Goal: Task Accomplishment & Management: Complete application form

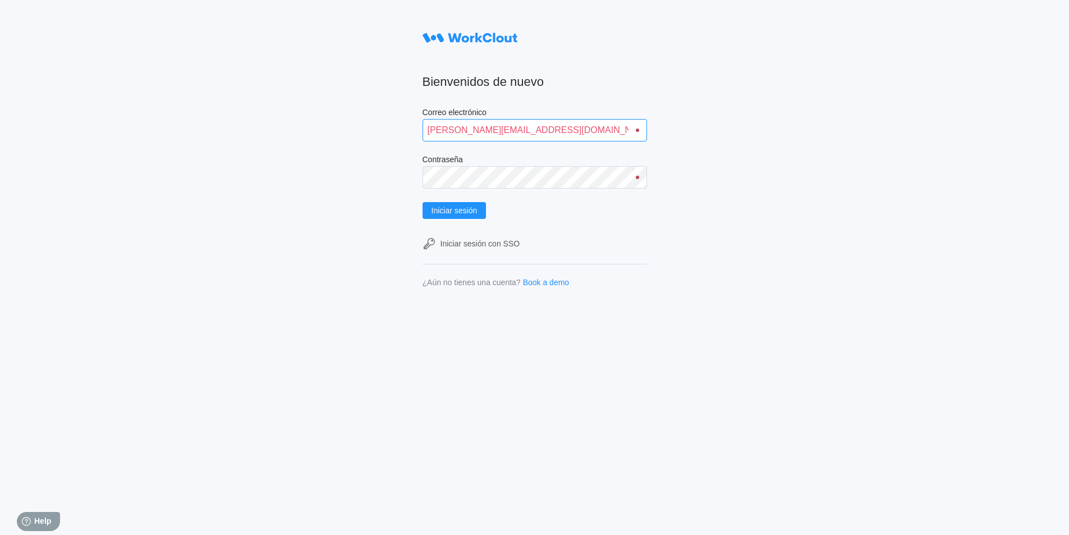
click at [483, 130] on input "alfonso.moruno@mailinator.com" at bounding box center [535, 130] width 225 height 22
drag, startPoint x: 492, startPoint y: 132, endPoint x: 429, endPoint y: 123, distance: 63.4
click at [429, 123] on input "alfonso.moruno@mailinator.com" at bounding box center [535, 130] width 225 height 22
type input "guillermo.altabas@mailinator.com"
click at [378, 160] on div "Bienvenidos de nuevo Correo electrónico guillermo.altabas@mailinator.com Contra…" at bounding box center [534, 267] width 1069 height 535
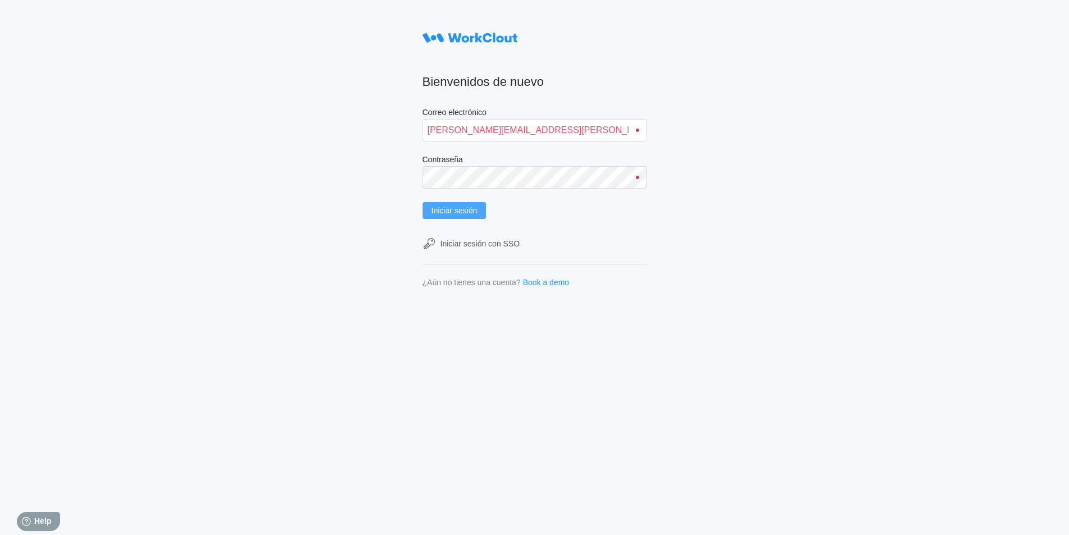
click at [455, 205] on button "Iniciar sesión" at bounding box center [455, 210] width 64 height 17
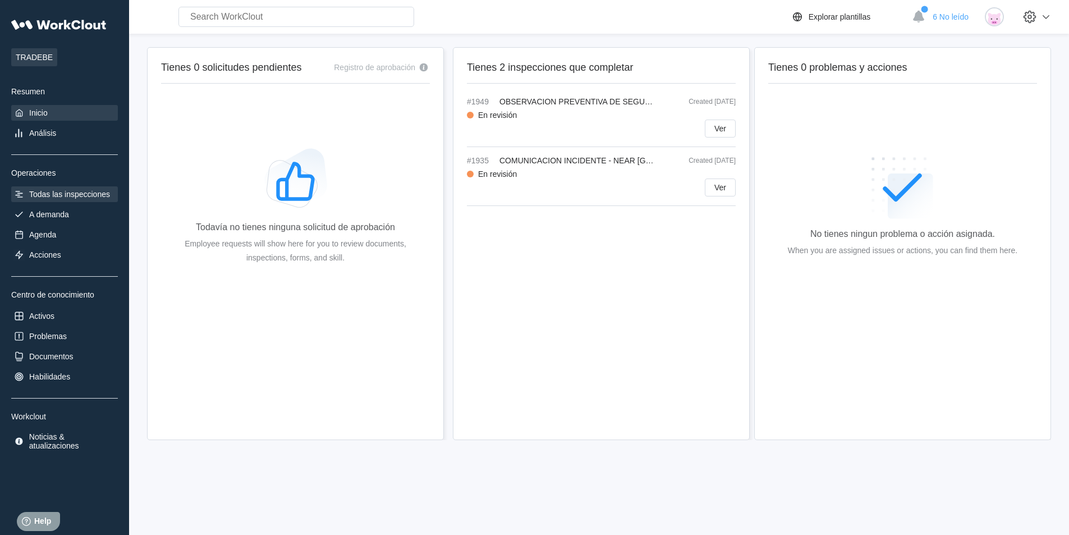
click at [31, 199] on div "Todas las inspecciones" at bounding box center [64, 194] width 107 height 16
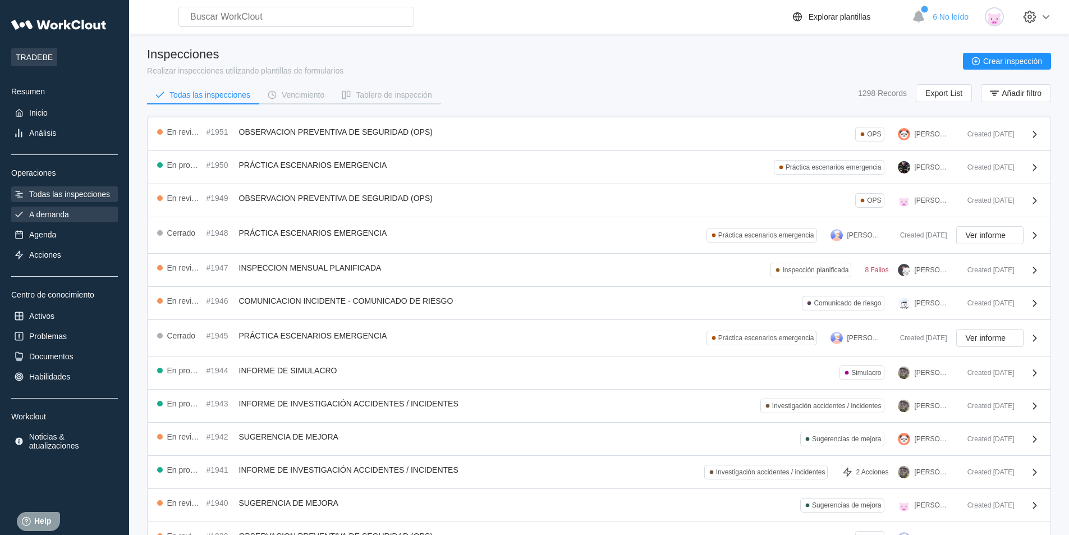
click at [24, 219] on icon at bounding box center [18, 214] width 11 height 11
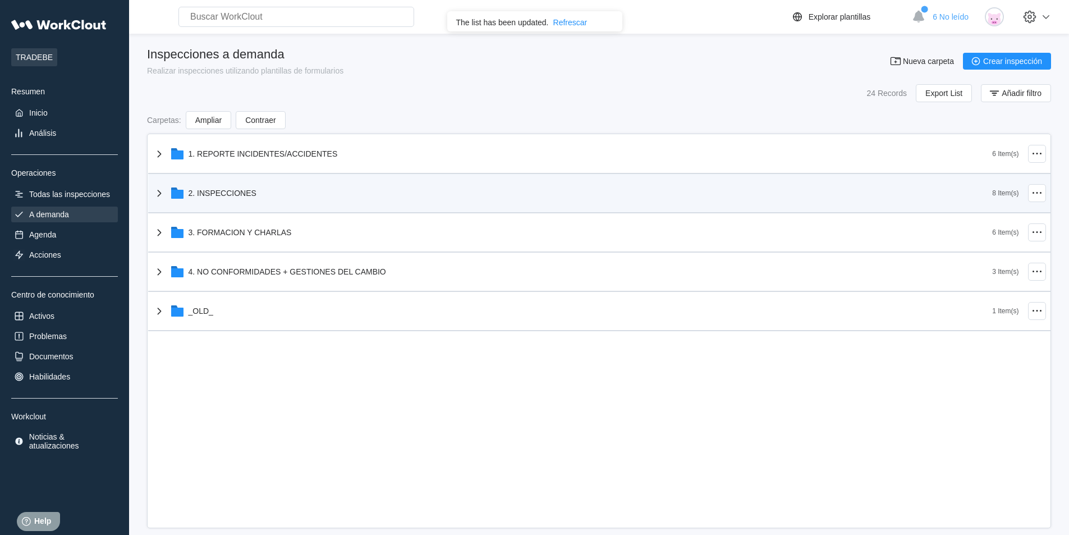
click at [159, 197] on icon at bounding box center [159, 192] width 13 height 13
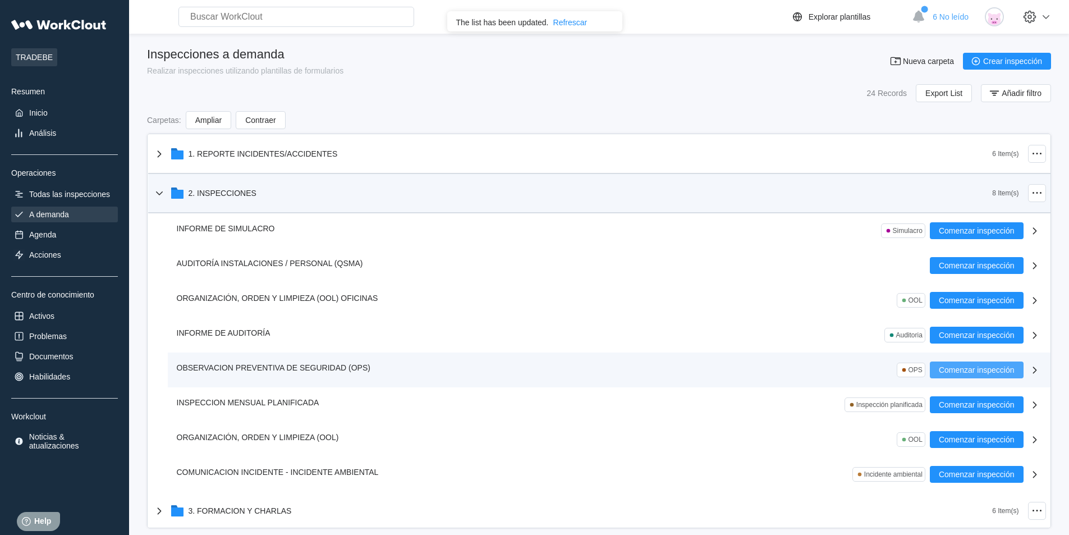
click at [998, 369] on span "Comenzar inspección" at bounding box center [977, 370] width 76 height 8
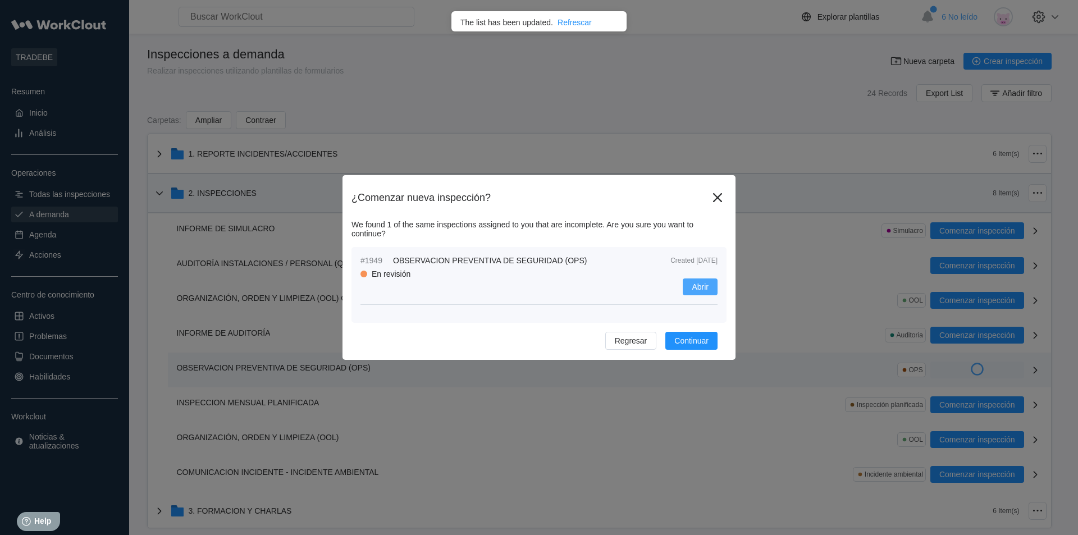
click at [700, 287] on span "Abrir" at bounding box center [700, 287] width 17 height 8
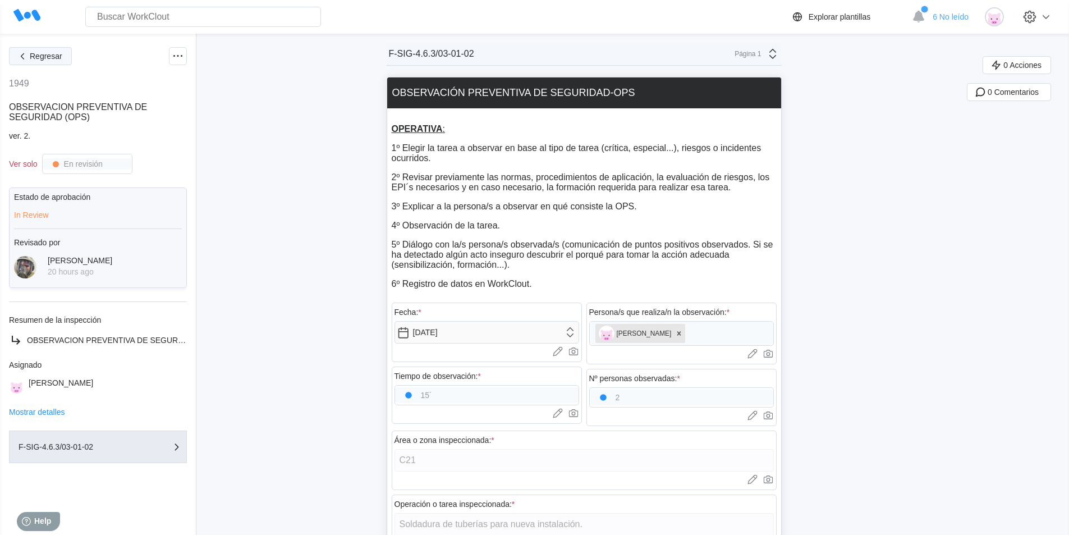
click at [26, 57] on icon "button" at bounding box center [22, 56] width 12 height 12
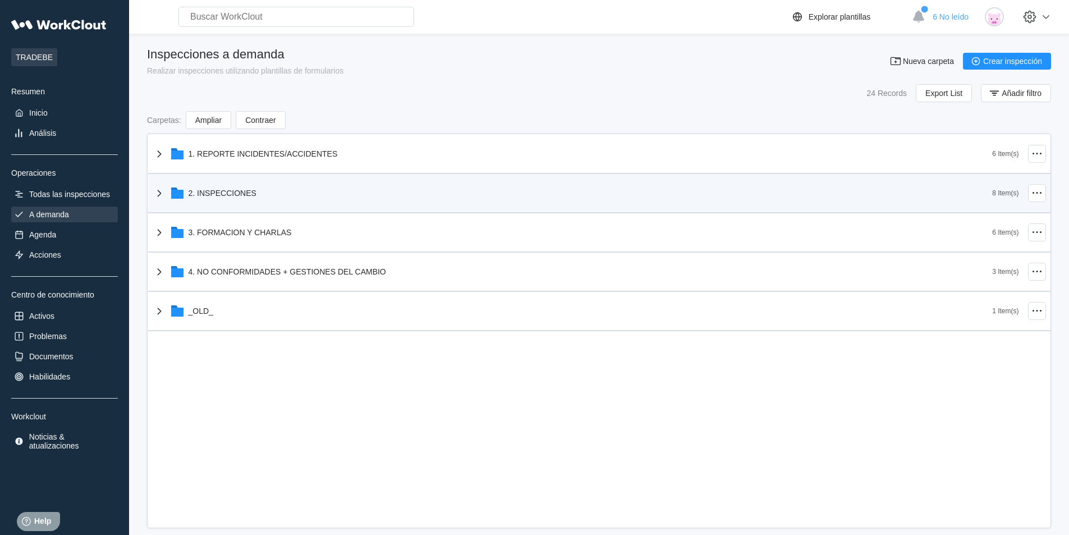
click at [379, 203] on div "2. INSPECCIONES" at bounding box center [573, 192] width 840 height 29
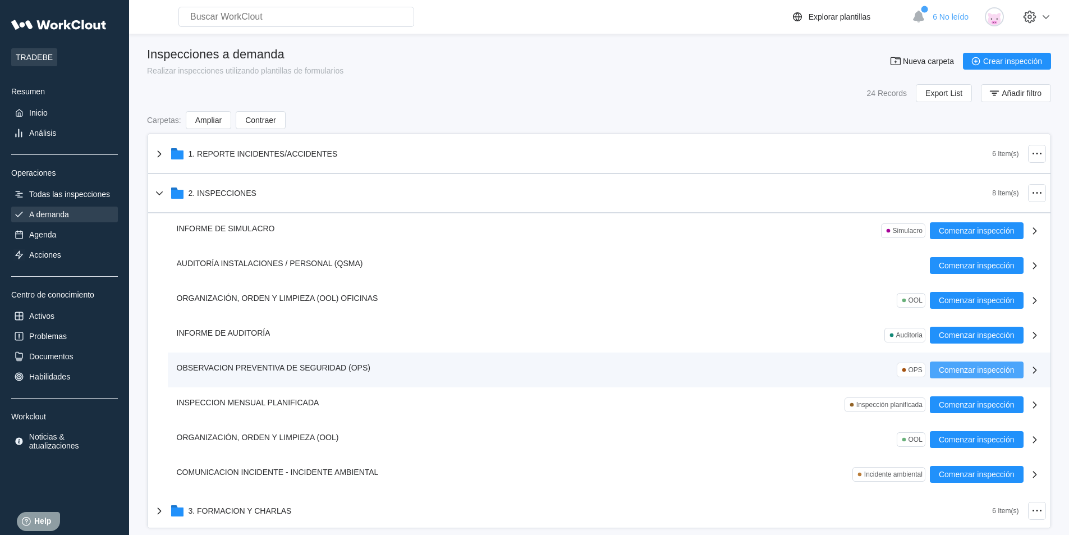
click at [986, 370] on span "Comenzar inspección" at bounding box center [977, 370] width 76 height 8
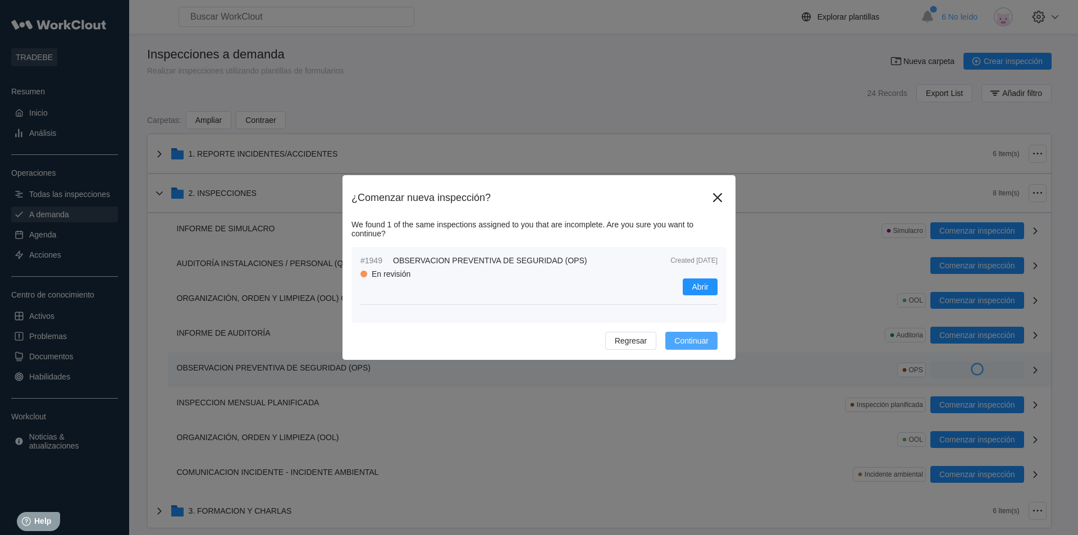
click at [689, 342] on span "Continuar" at bounding box center [691, 341] width 34 height 8
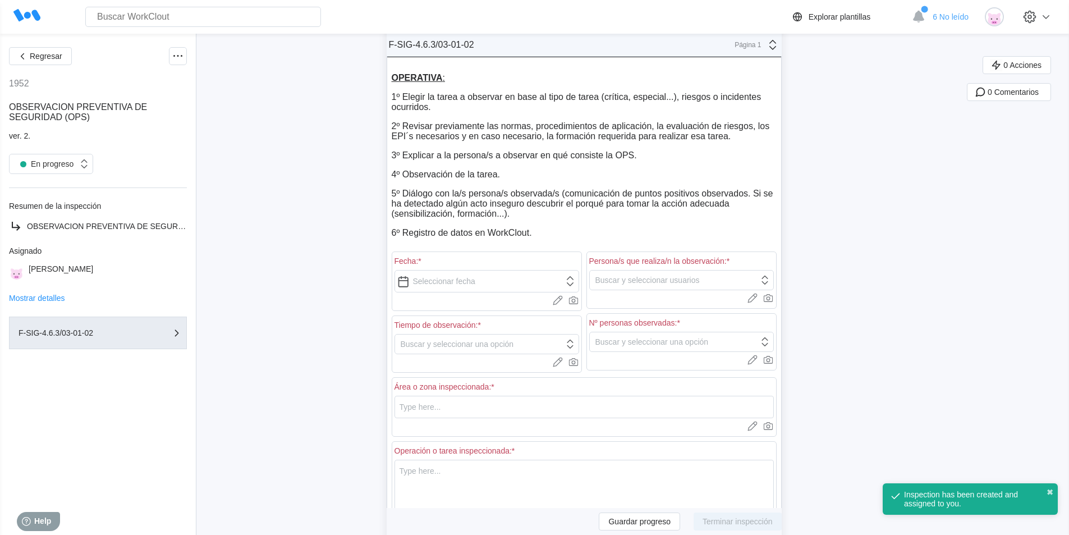
scroll to position [112, 0]
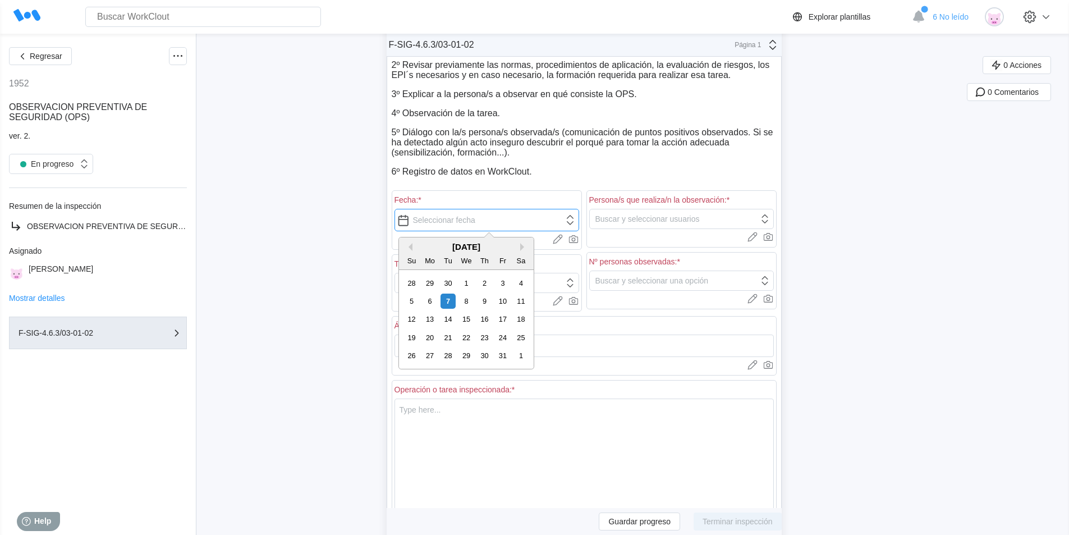
click at [441, 219] on input "text" at bounding box center [487, 220] width 185 height 22
click at [452, 300] on div "7" at bounding box center [448, 301] width 15 height 15
type input "[DATE]"
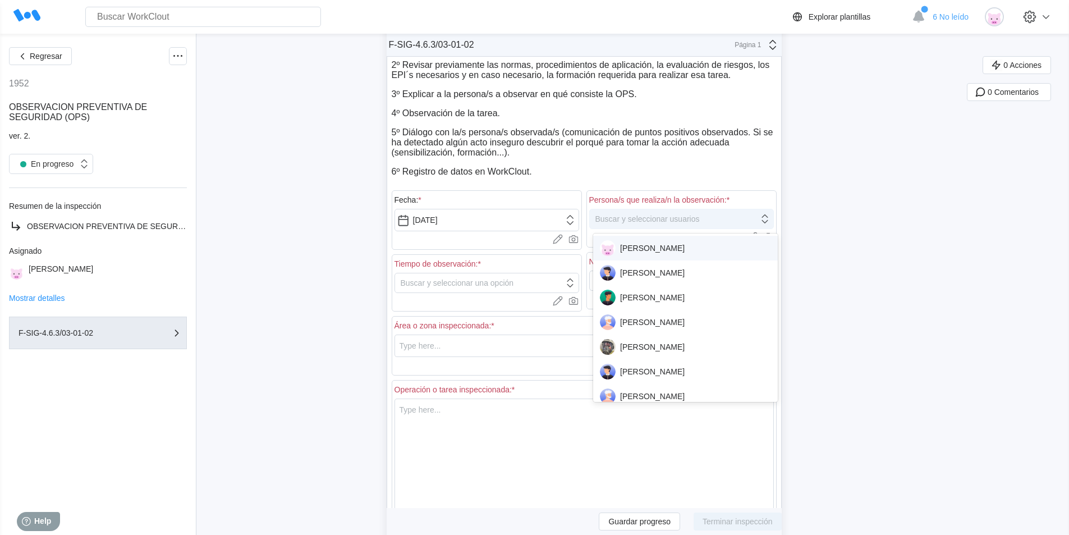
click at [639, 219] on div "Buscar y seleccionar usuarios" at bounding box center [648, 218] width 104 height 9
click at [633, 249] on div "[PERSON_NAME]" at bounding box center [685, 248] width 171 height 16
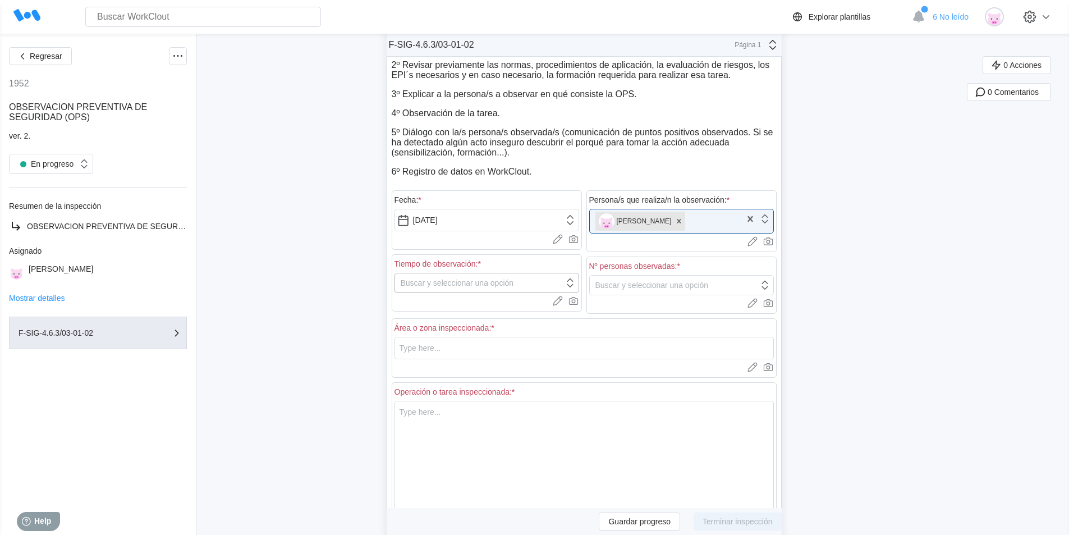
click at [458, 278] on div "Buscar y seleccionar una opción" at bounding box center [479, 283] width 169 height 16
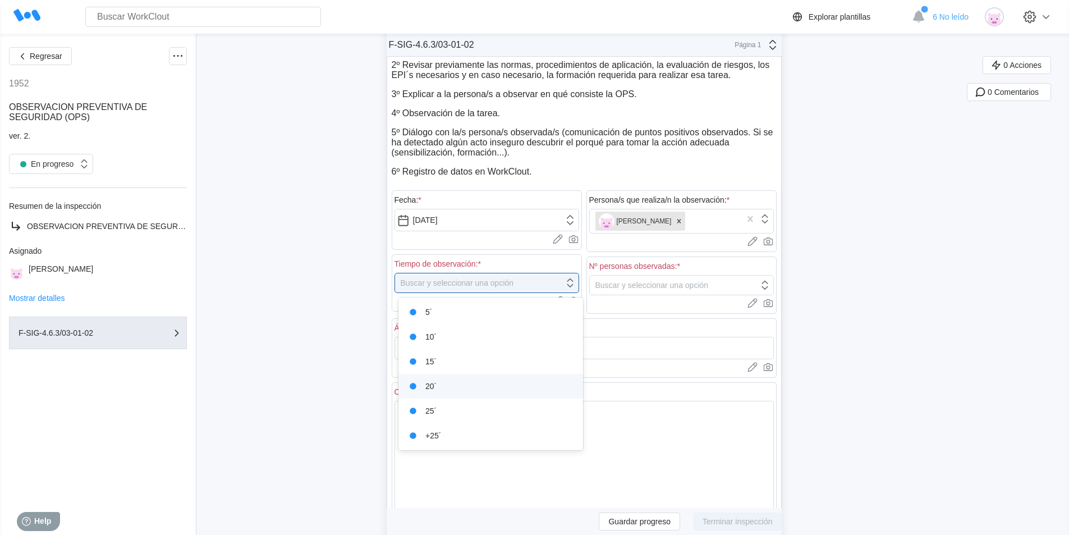
click at [443, 383] on div "20´" at bounding box center [490, 386] width 171 height 16
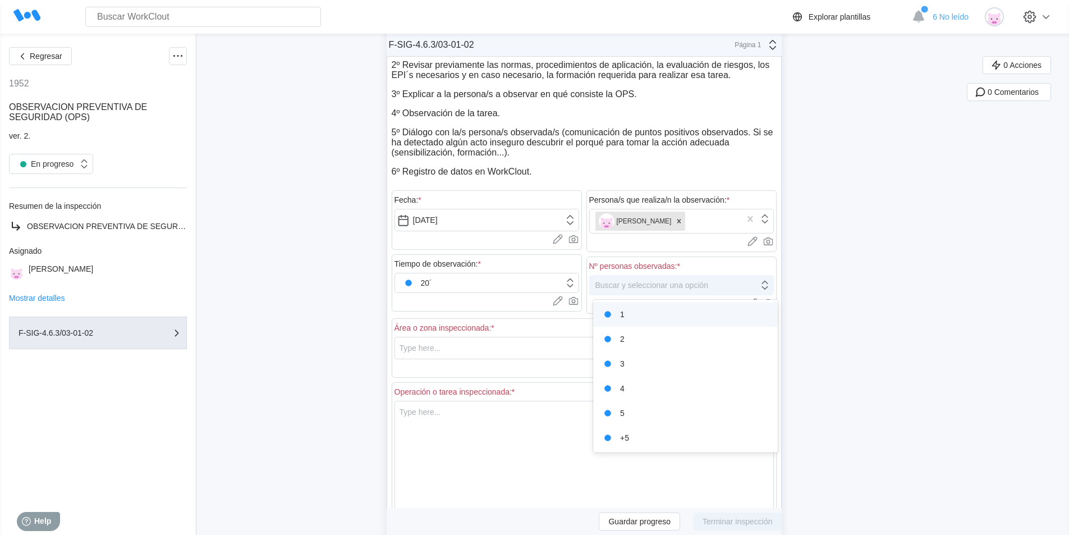
click at [645, 285] on div "Buscar y seleccionar una opción" at bounding box center [652, 285] width 113 height 9
click at [633, 338] on div "2" at bounding box center [685, 339] width 171 height 16
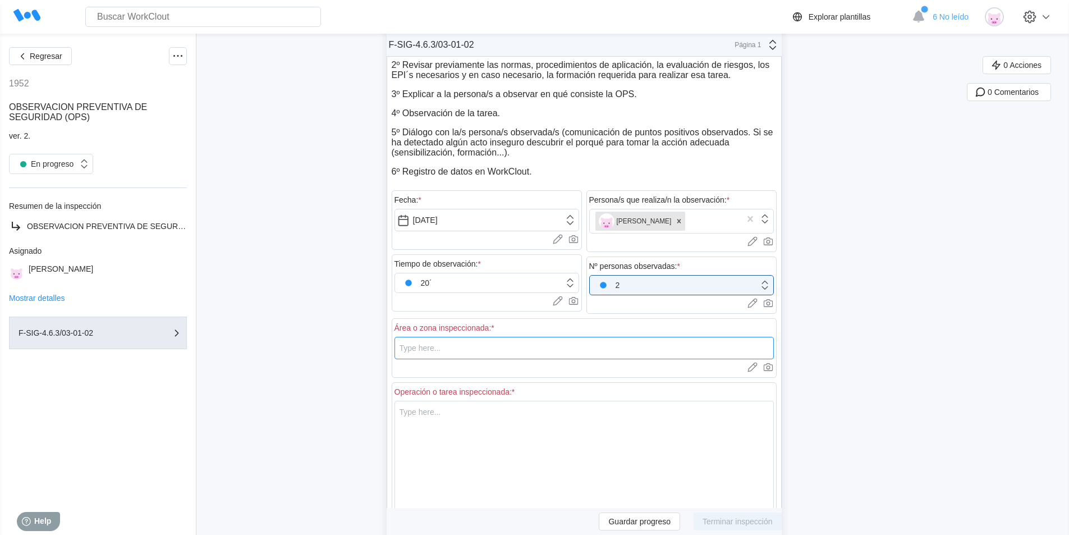
click at [431, 350] on input "text" at bounding box center [584, 348] width 379 height 22
click at [407, 345] on input "sbcu" at bounding box center [584, 348] width 379 height 22
click at [429, 349] on input "subcu" at bounding box center [584, 348] width 379 height 22
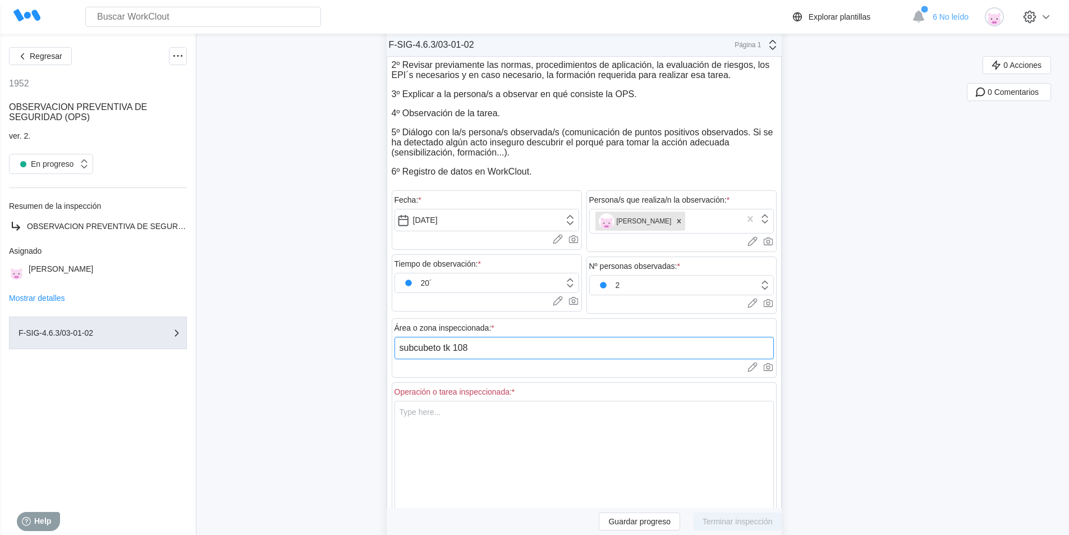
type input "subcubeto tk 108"
click at [418, 424] on textarea at bounding box center [584, 457] width 379 height 113
type textarea "o"
type textarea "x"
type textarea "op"
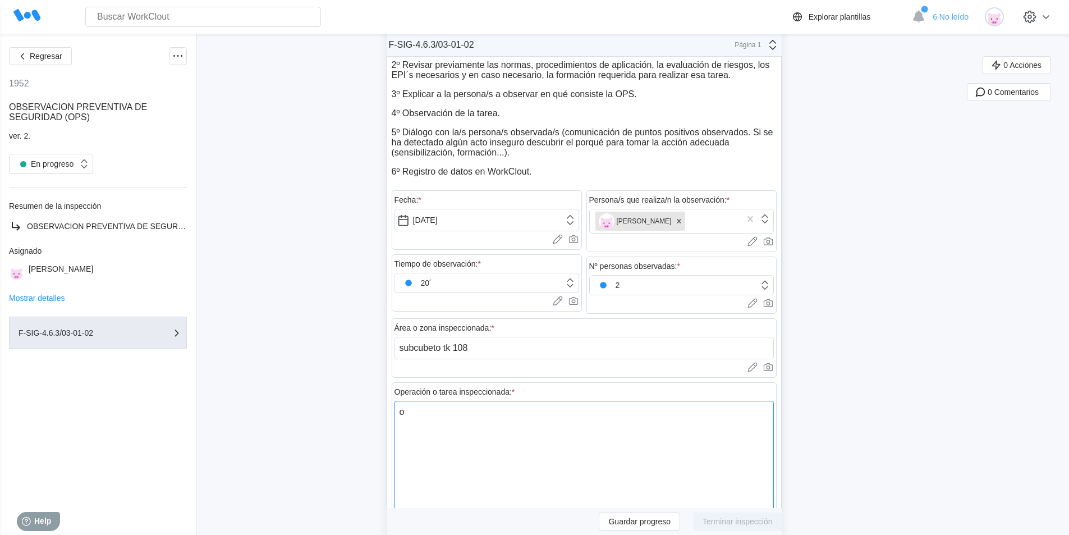
type textarea "x"
type textarea "ope"
type textarea "x"
type textarea "oper"
type textarea "x"
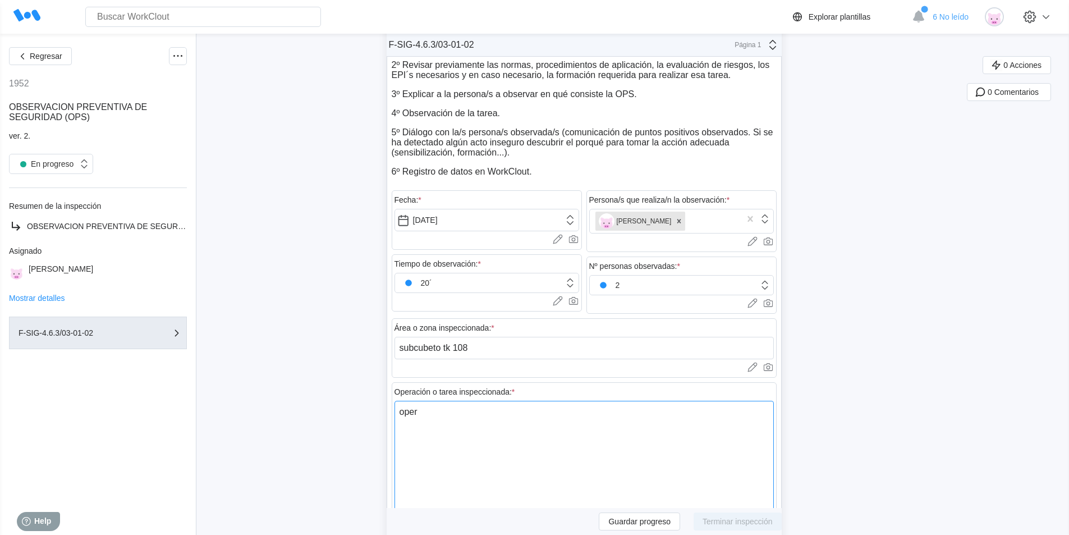
type textarea "opera"
type textarea "x"
type textarea "operac"
type textarea "x"
type textarea "opera"
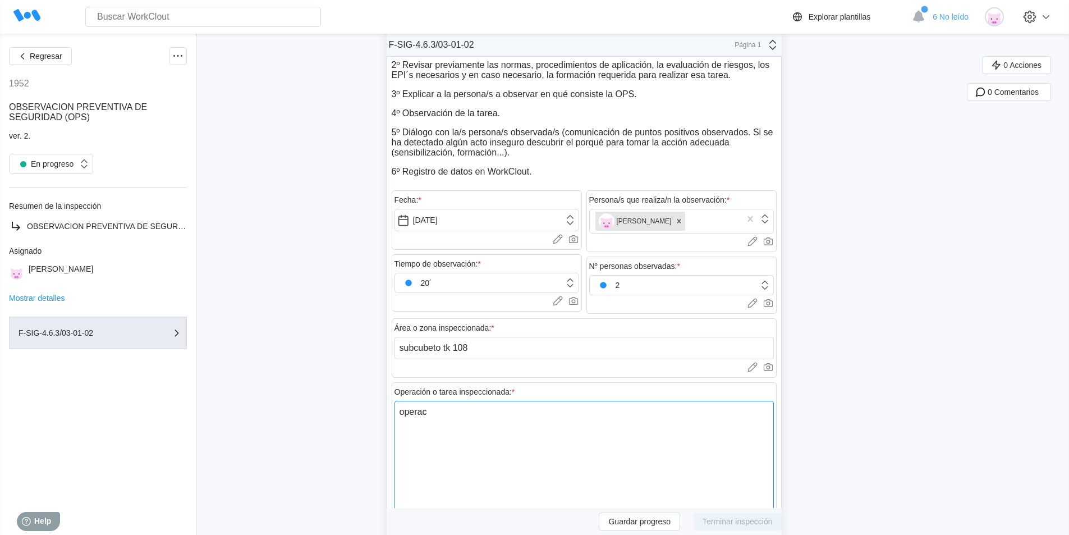
type textarea "x"
type textarea "ope"
type textarea "x"
type textarea "o"
type textarea "x"
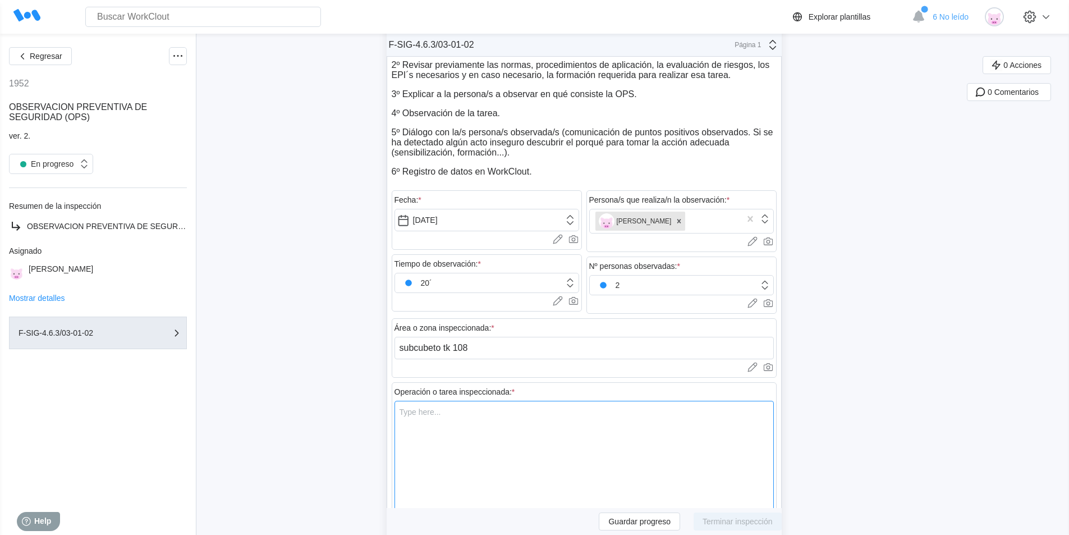
type textarea "x"
type textarea "s"
type textarea "x"
type textarea "so"
type textarea "x"
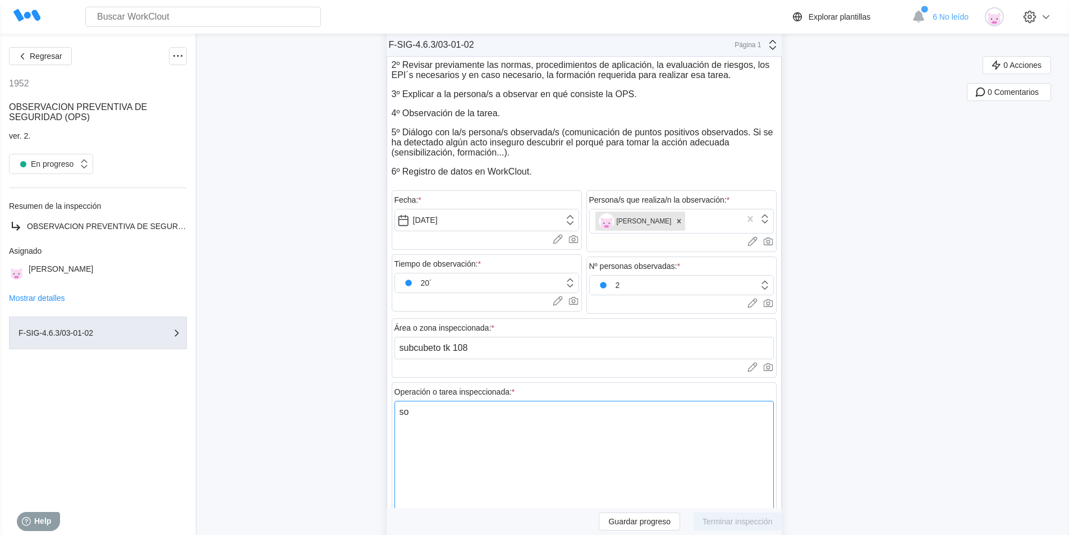
type textarea "sol"
type textarea "x"
type textarea "sold"
type textarea "x"
type textarea "solda"
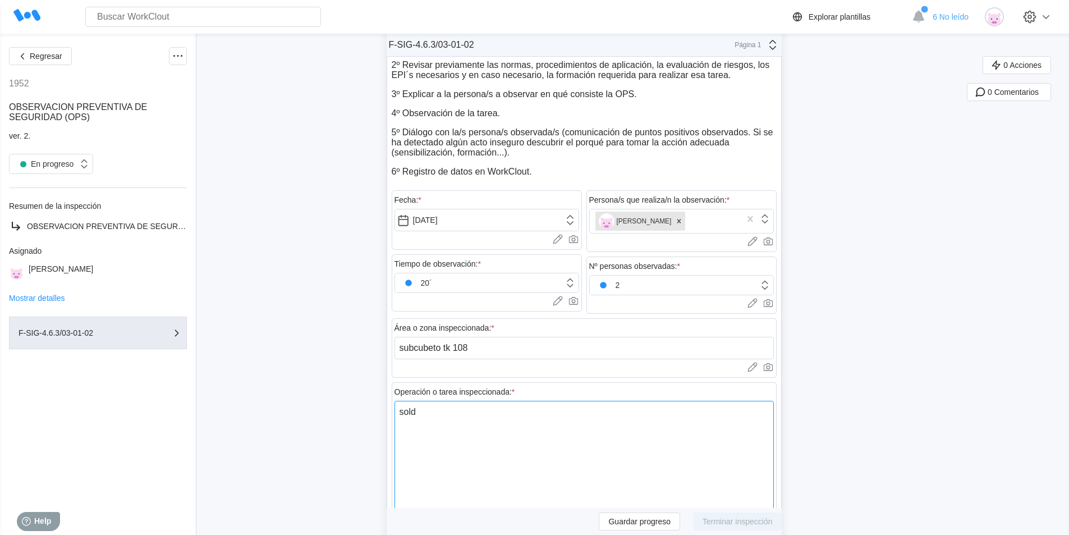
type textarea "x"
type textarea "soldad"
type textarea "x"
type textarea "soldadu"
type textarea "x"
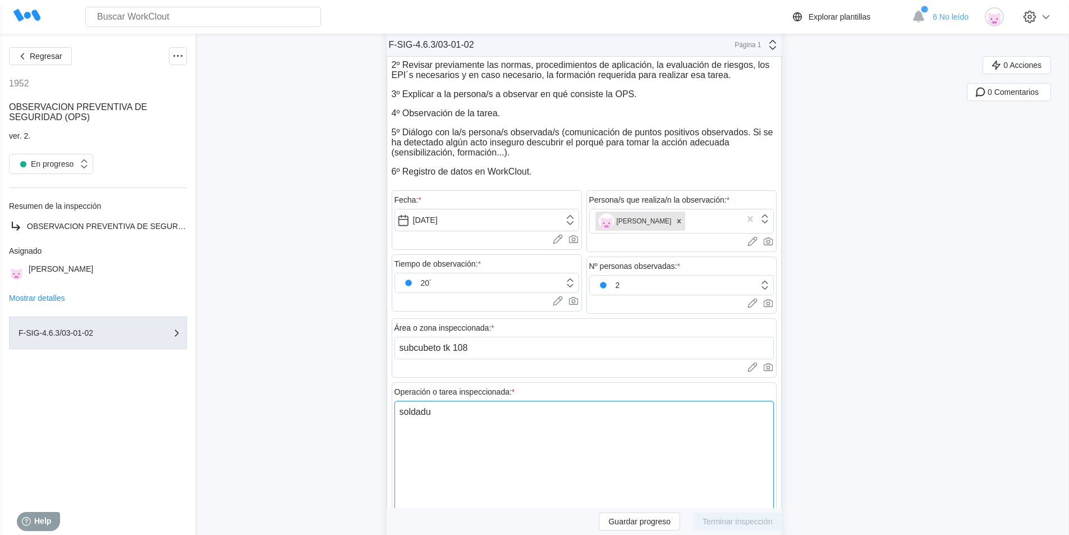
type textarea "soldadur"
type textarea "x"
type textarea "soldadura"
type textarea "x"
type textarea "soldadura"
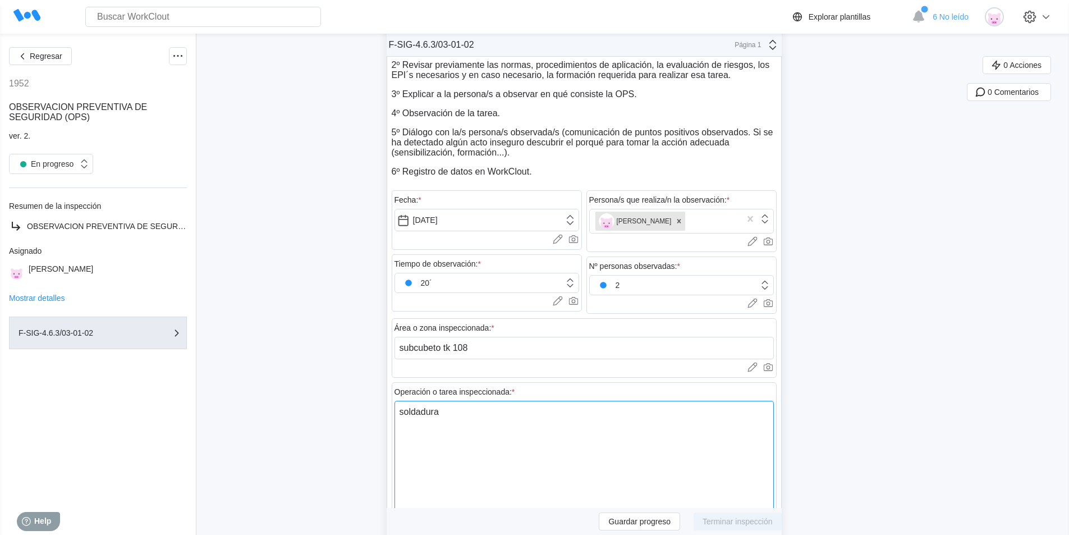
type textarea "x"
type textarea "soldadura t"
type textarea "x"
type textarea "soldadura tr"
type textarea "x"
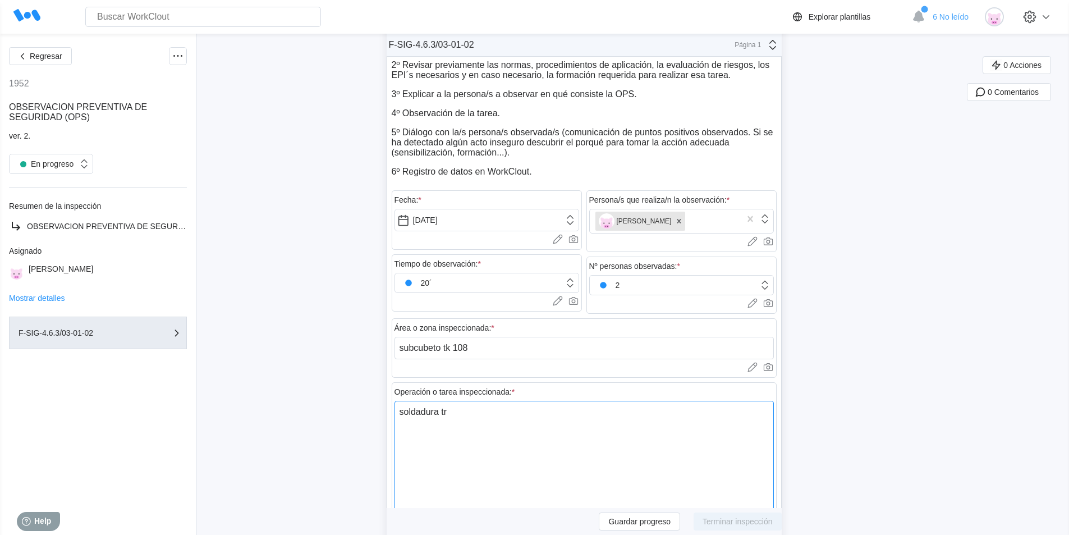
type textarea "soldadura tra"
type textarea "x"
type textarea "soldadura tram"
type textarea "x"
type textarea "soldadura tramo"
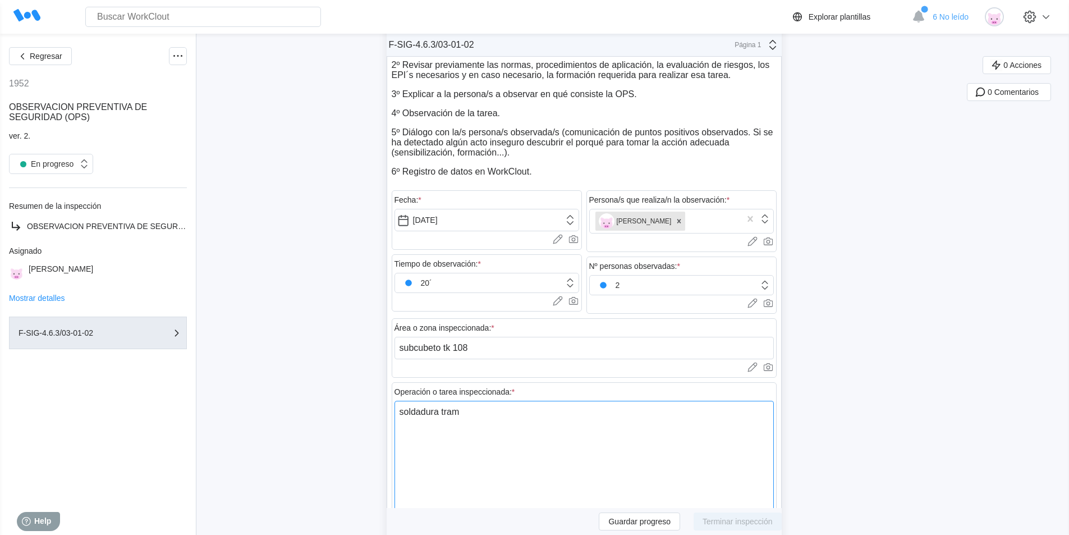
type textarea "x"
type textarea "soldadura tramo"
type textarea "x"
type textarea "soldadura tramo f"
type textarea "x"
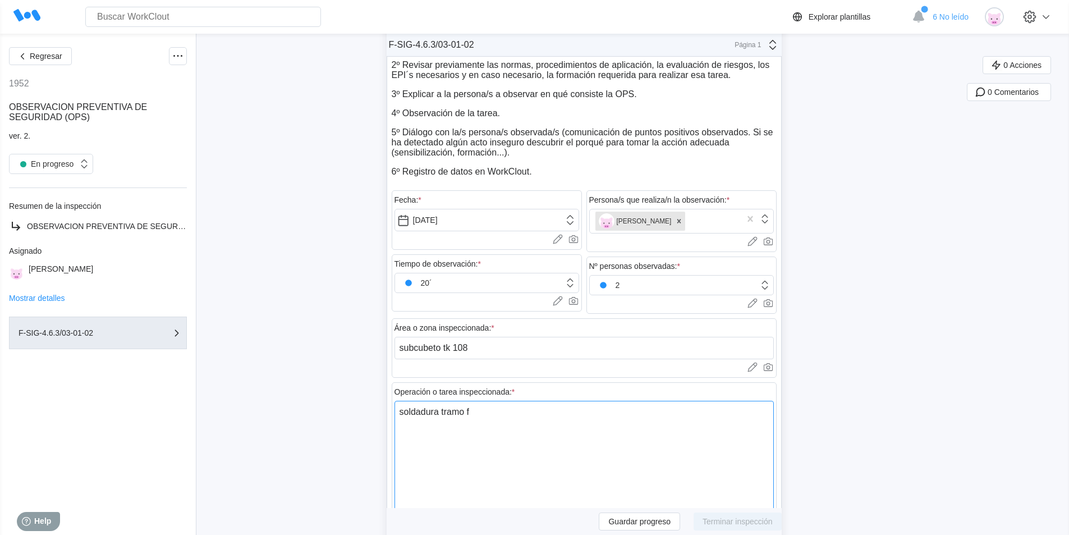
type textarea "soldadura tramo fi"
type textarea "x"
type textarea "soldadura tramo fij"
type textarea "x"
type textarea "soldadura tramo fijo"
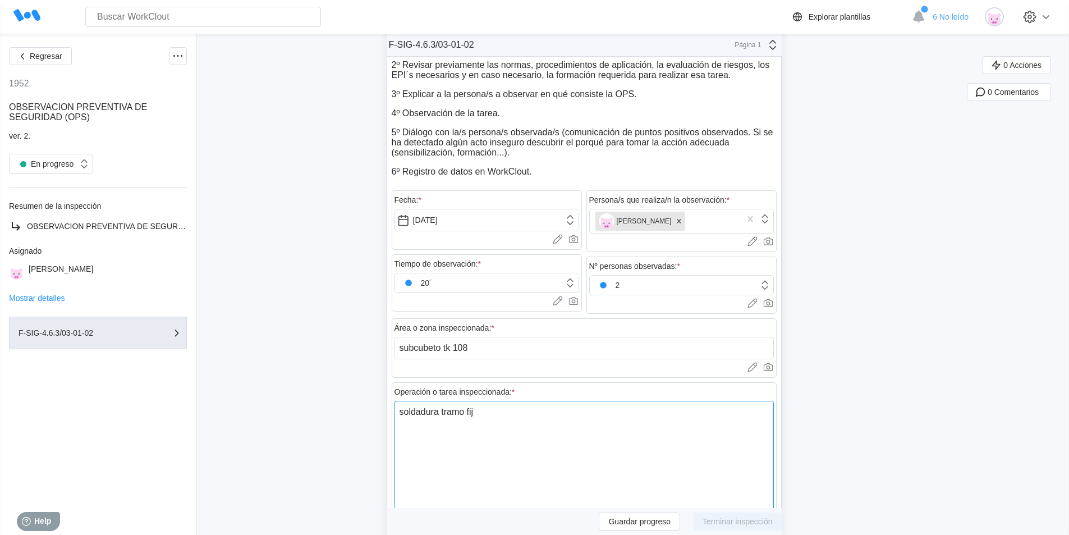
type textarea "x"
type textarea "soldadura tramo fijo"
type textarea "x"
type textarea "soldadura tramo fijo t"
type textarea "x"
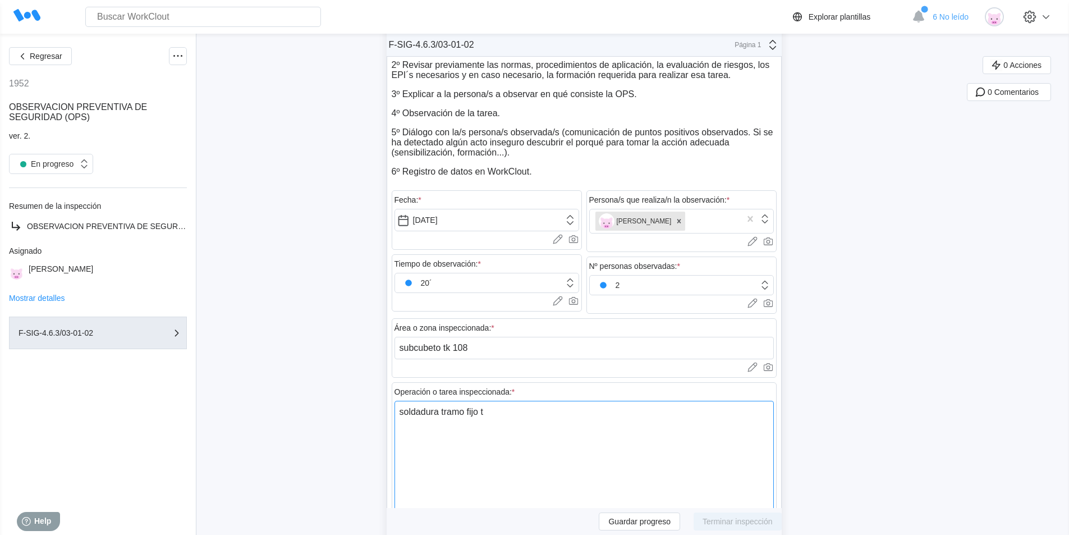
type textarea "soldadura tramo fijo tu"
type textarea "x"
type textarea "soldadura tramo fijo tub"
type textarea "x"
type textarea "soldadura tramo fijo tube"
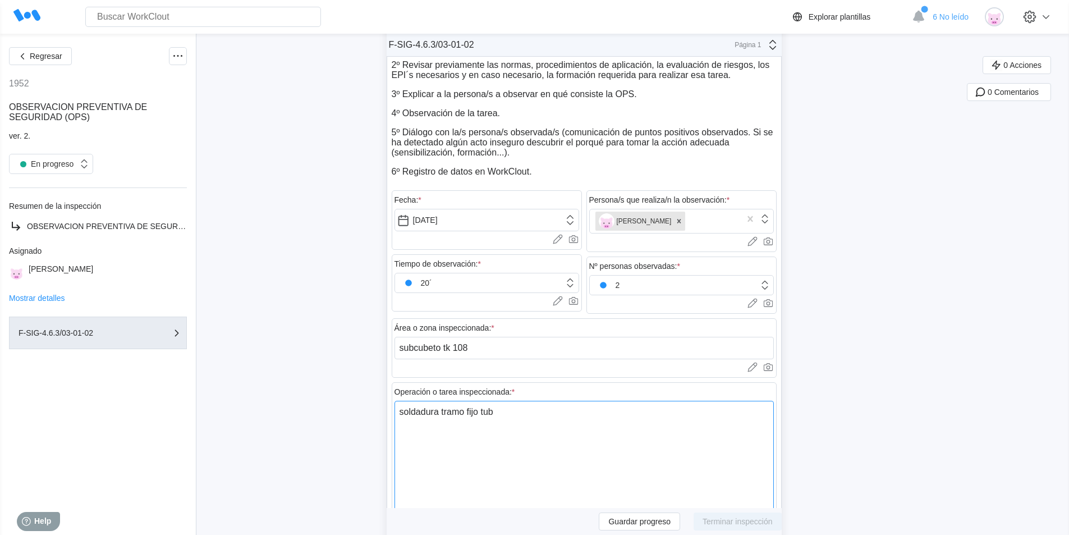
type textarea "x"
type textarea "soldadura tramo fijo tuber"
type textarea "x"
type textarea "soldadura tramo fijo tuberi"
type textarea "x"
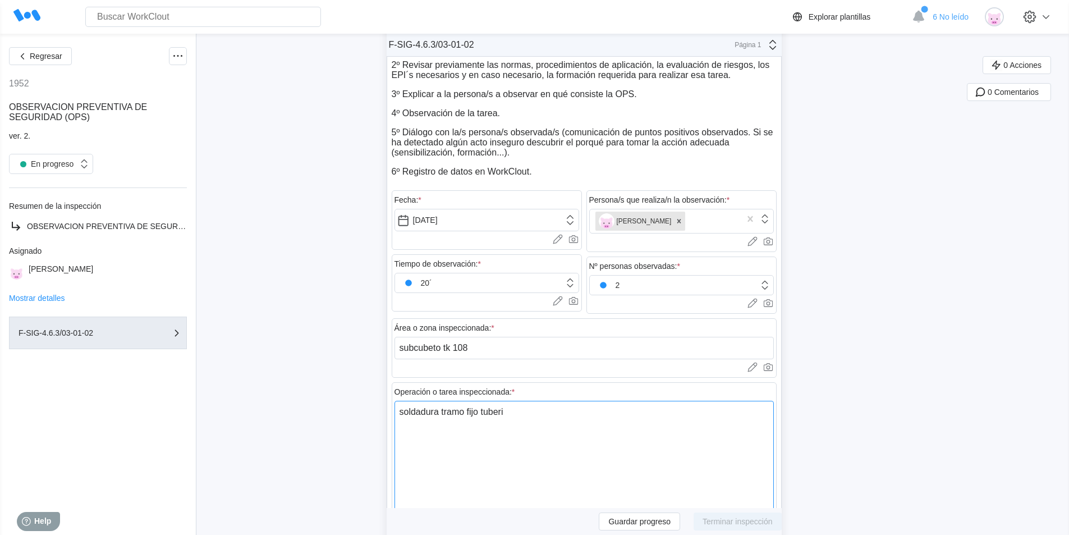
type textarea "soldadura tramo fijo tuberia"
type textarea "x"
type textarea "soldadura tramo fijo tuberia"
type textarea "x"
type textarea "soldadura tramo fijo tuberia j"
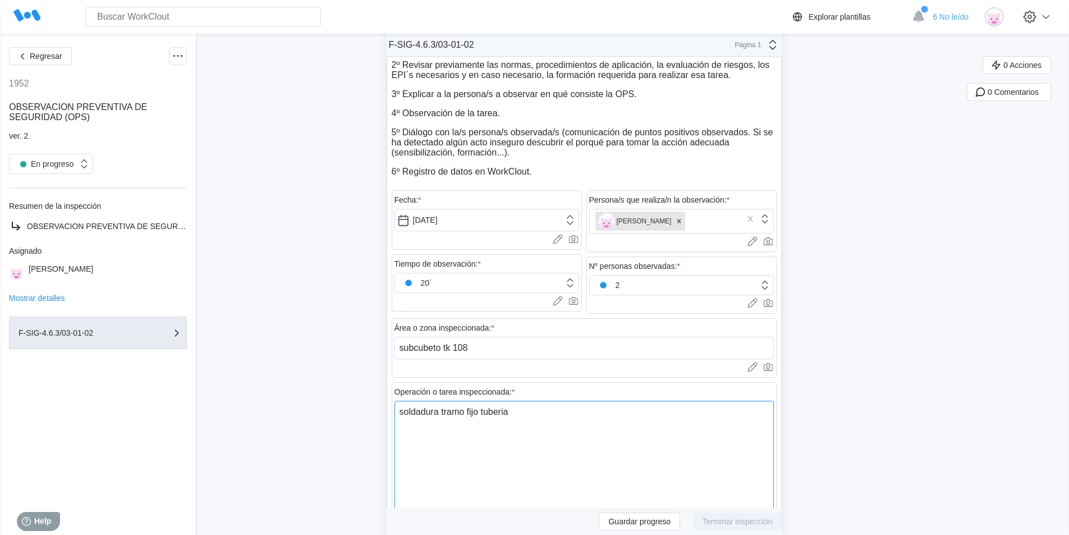
type textarea "x"
type textarea "soldadura tramo fijo tuberia je"
type textarea "x"
type textarea "soldadura tramo fijo tuberia jet"
type textarea "x"
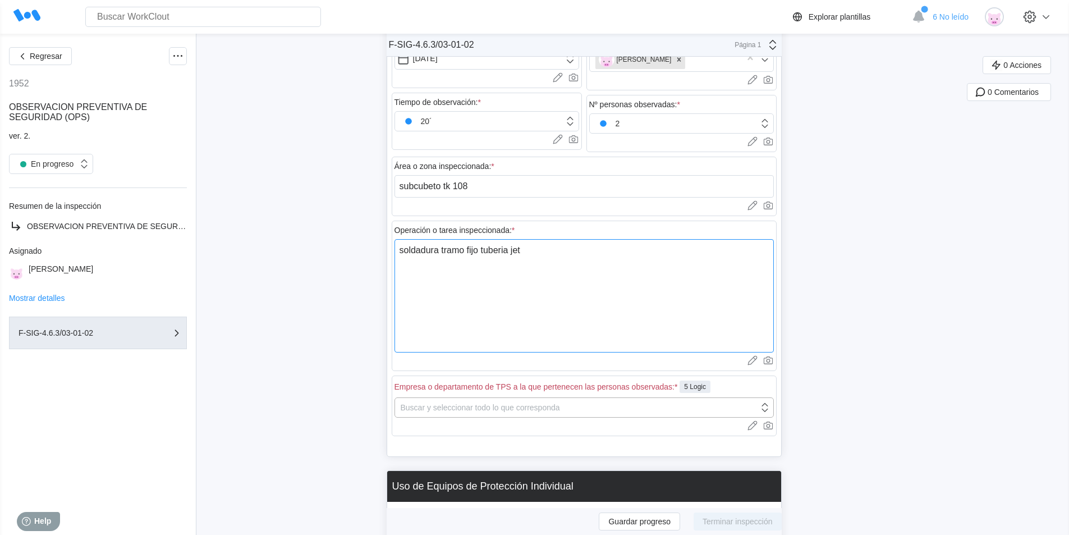
scroll to position [281, 0]
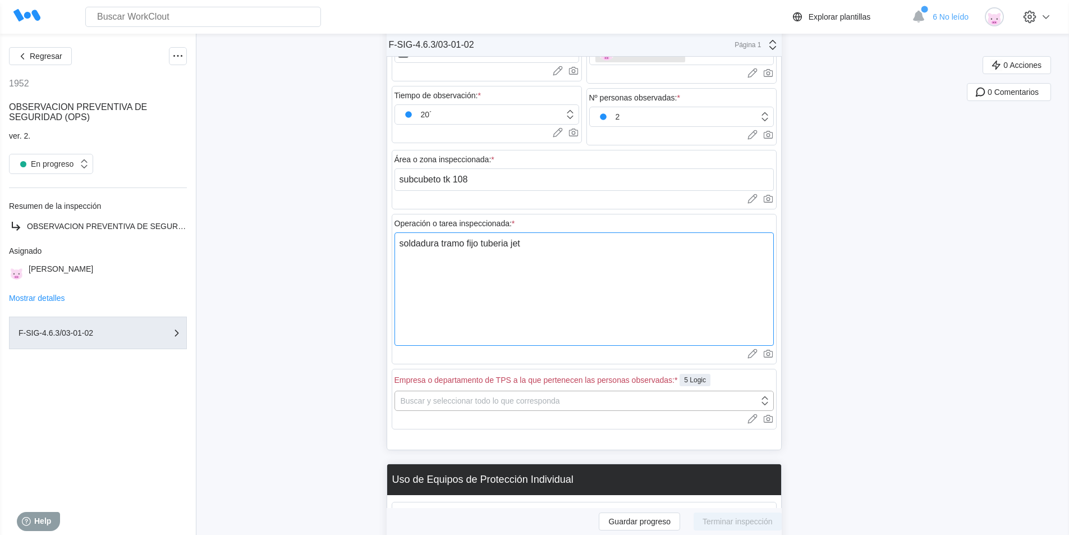
type textarea "soldadura tramo fijo tuberia jet"
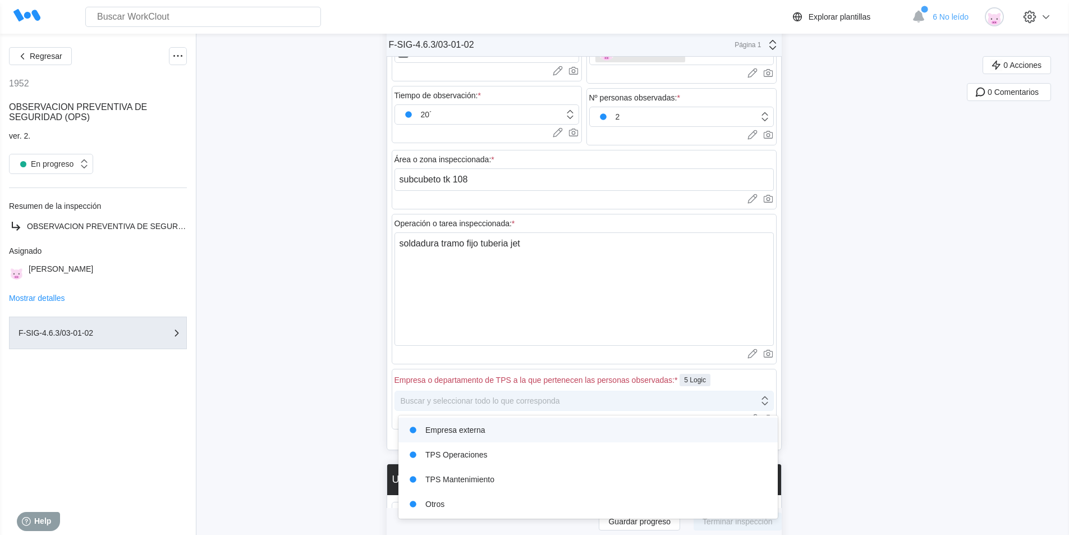
click at [413, 402] on div "Buscar y seleccionar todo lo que corresponda" at bounding box center [480, 400] width 159 height 9
click at [435, 427] on div "Empresa externa" at bounding box center [588, 430] width 366 height 16
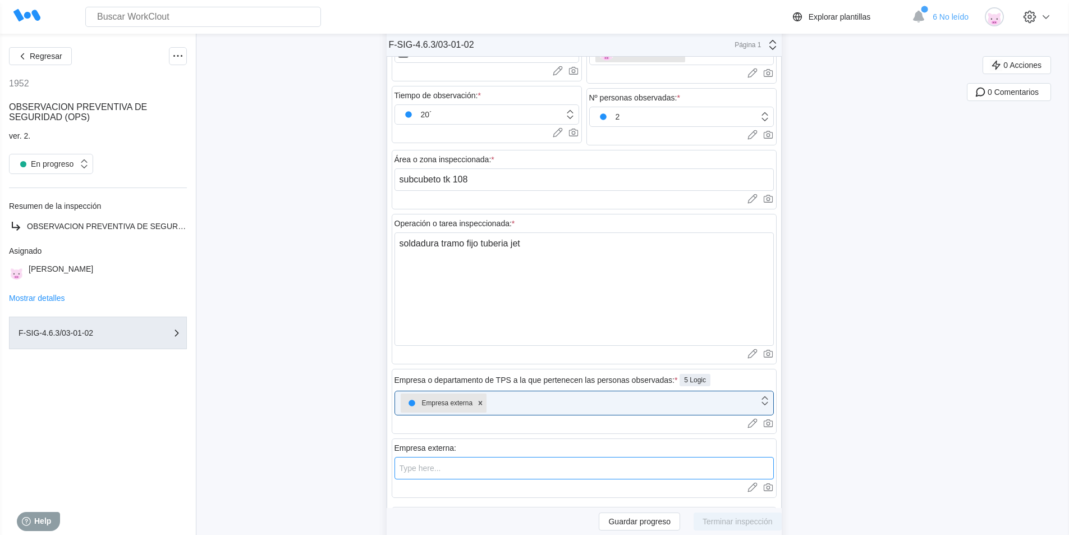
click at [452, 470] on input "text" at bounding box center [584, 468] width 379 height 22
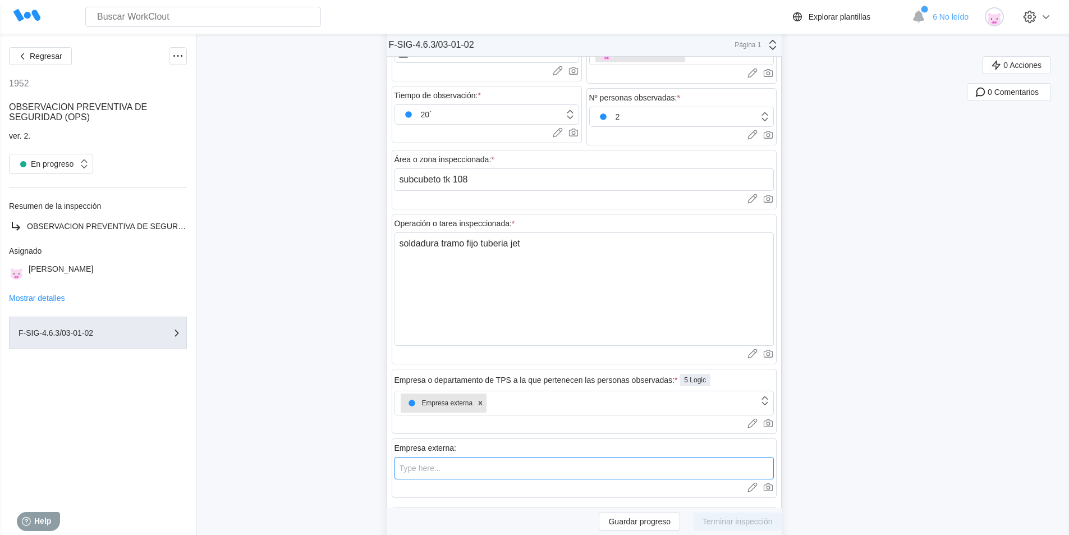
type input "gasdruck"
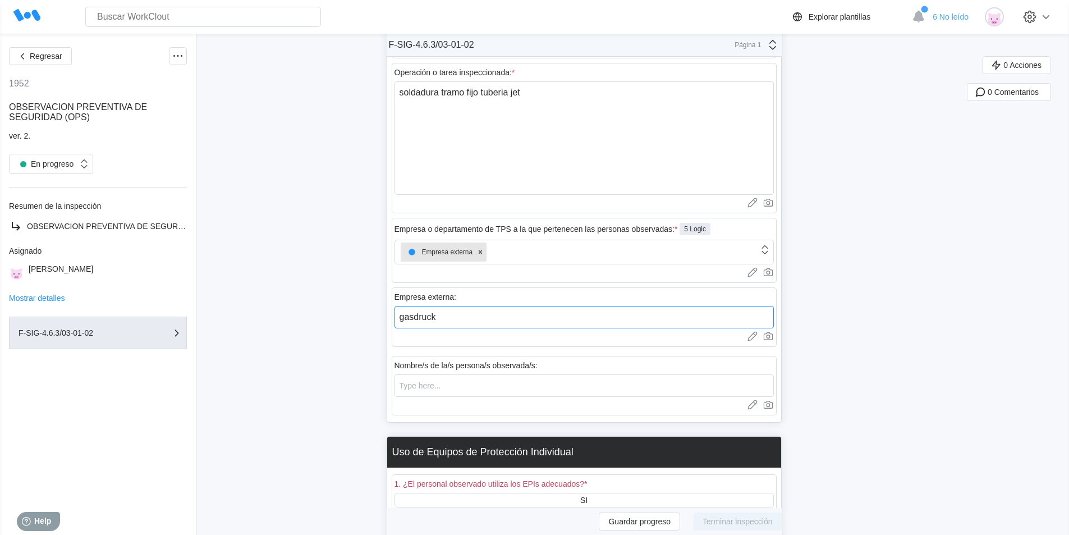
scroll to position [449, 0]
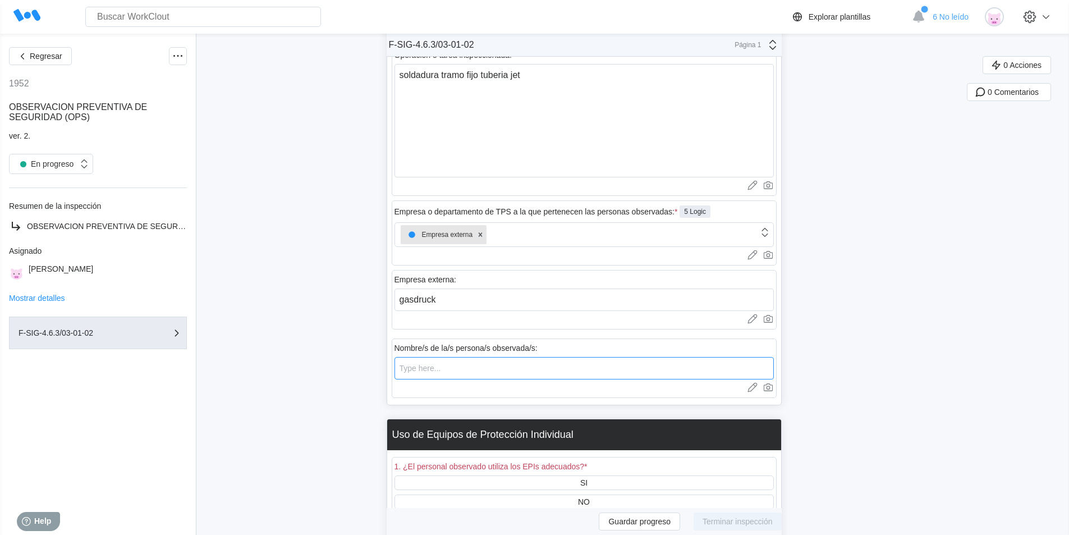
click at [422, 372] on input "text" at bounding box center [584, 368] width 379 height 22
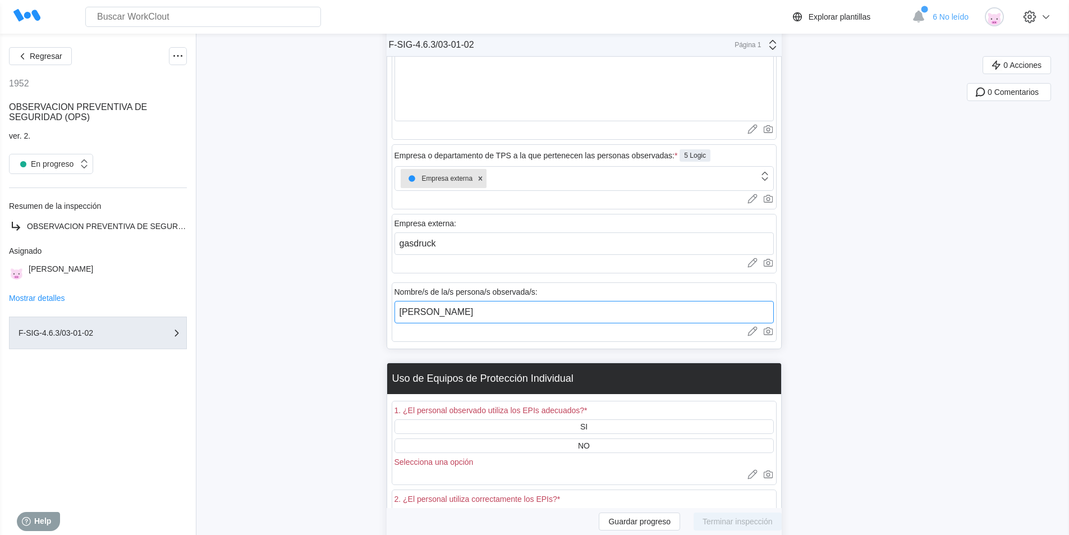
scroll to position [561, 0]
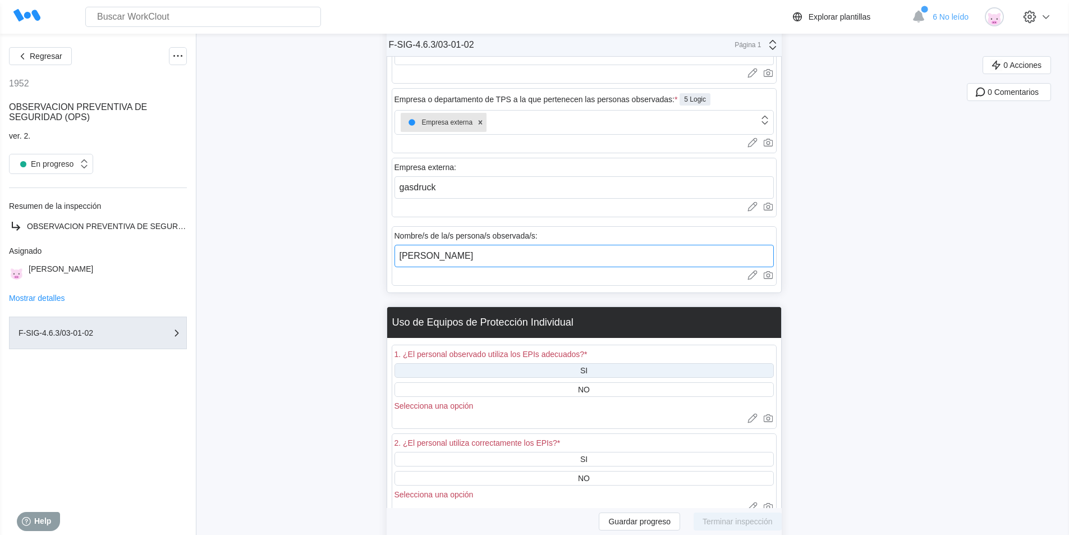
type input "[PERSON_NAME]"
click at [572, 368] on div "SI" at bounding box center [584, 370] width 379 height 15
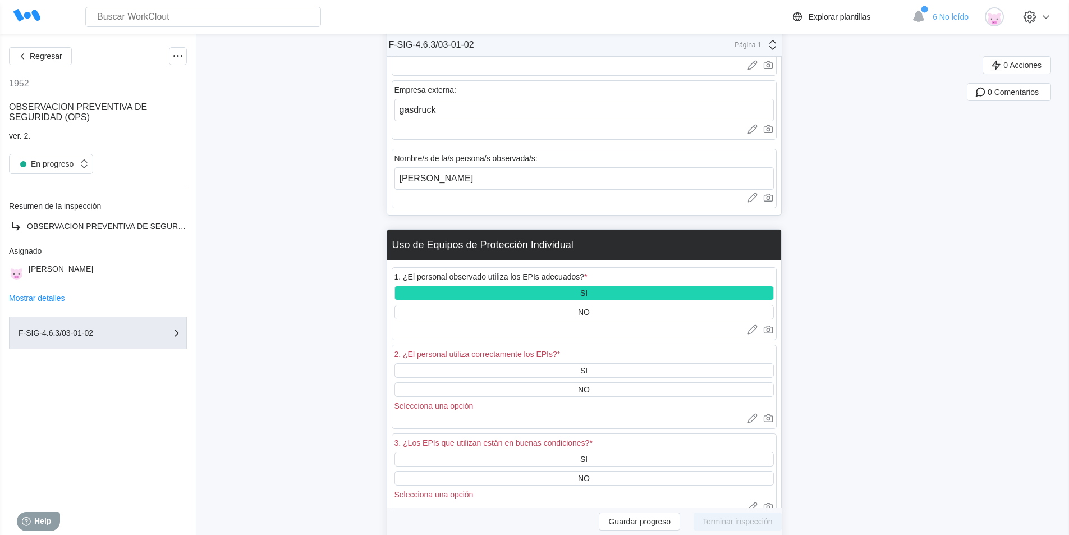
scroll to position [674, 0]
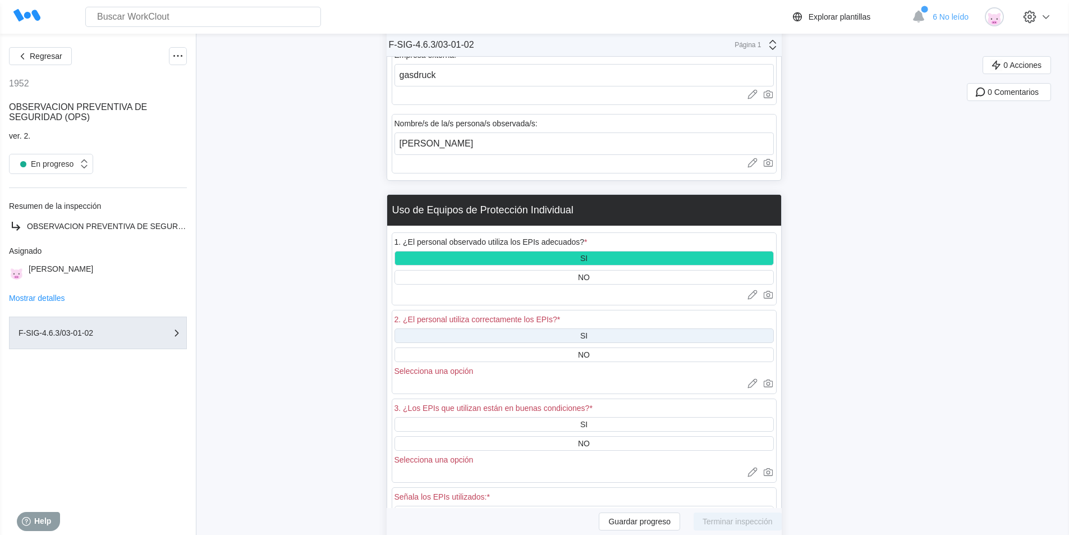
click at [473, 332] on div "SI" at bounding box center [584, 335] width 379 height 15
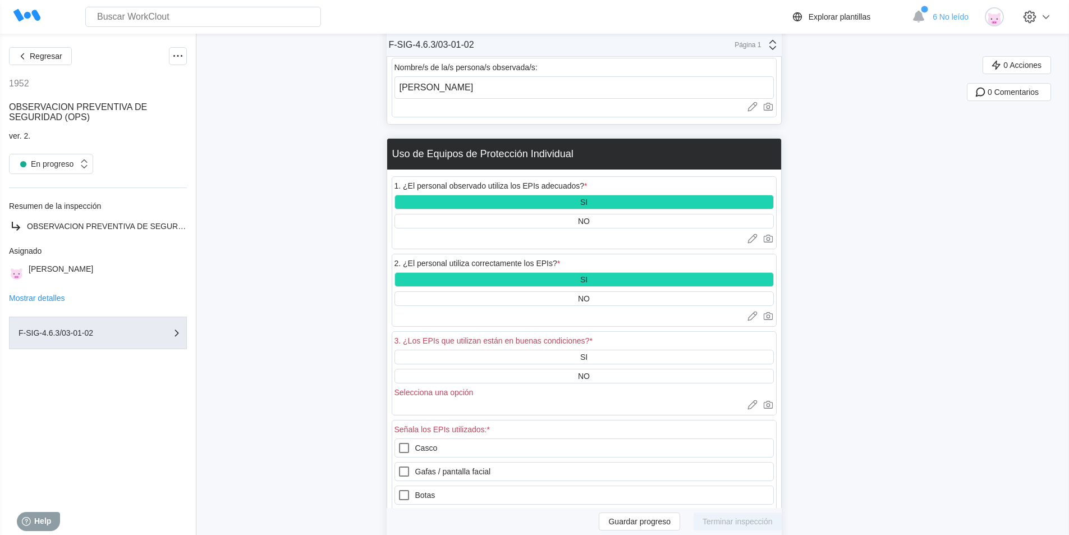
scroll to position [786, 0]
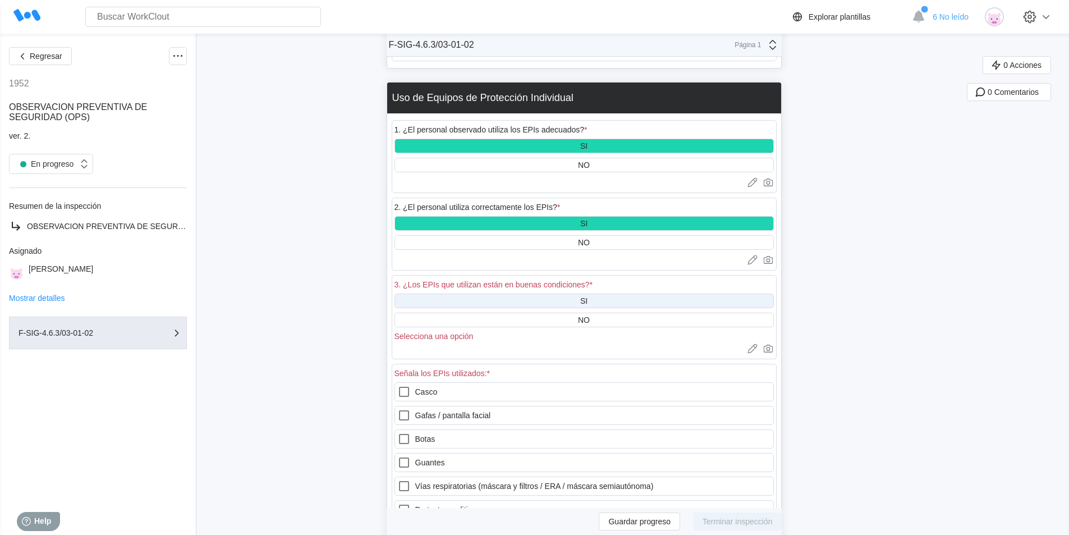
click at [518, 302] on div "SI" at bounding box center [584, 301] width 379 height 15
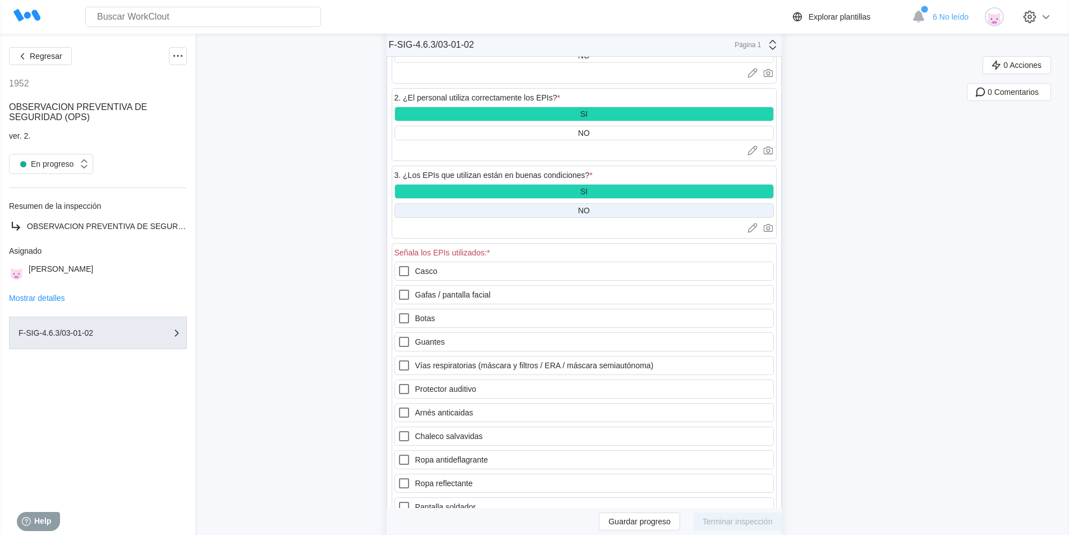
scroll to position [898, 0]
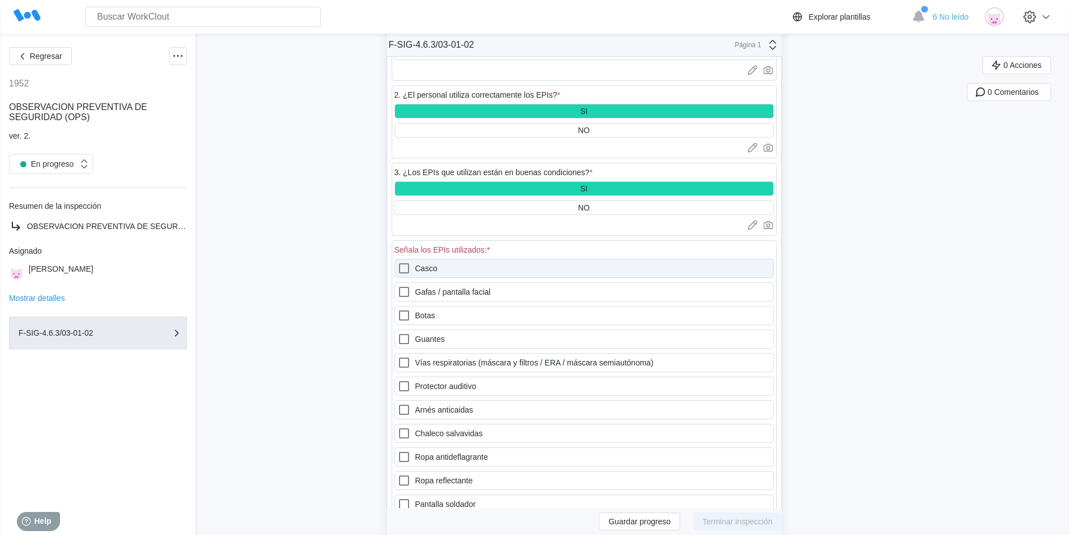
click at [436, 271] on label "Casco" at bounding box center [584, 268] width 379 height 19
click at [398, 262] on input "Casco" at bounding box center [397, 262] width 1 height 1
checkbox input "true"
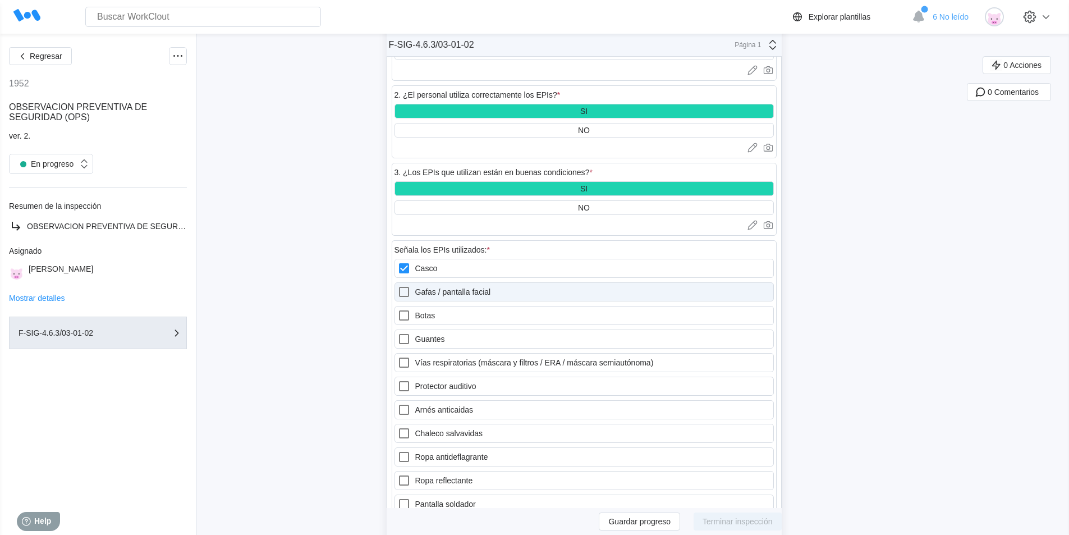
click at [445, 293] on label "Gafas / pantalla facial" at bounding box center [584, 291] width 379 height 19
click at [398, 286] on facial "Gafas / pantalla facial" at bounding box center [397, 285] width 1 height 1
checkbox facial "true"
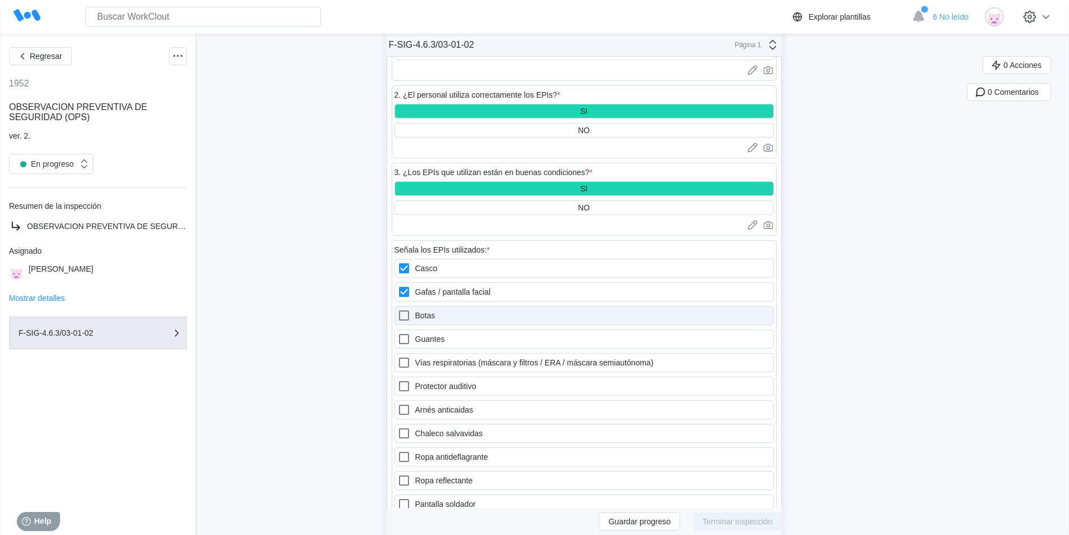
click at [445, 311] on label "Botas" at bounding box center [584, 315] width 379 height 19
click at [398, 309] on input "Botas" at bounding box center [397, 309] width 1 height 1
checkbox input "true"
click at [442, 335] on label "Guantes" at bounding box center [584, 338] width 379 height 19
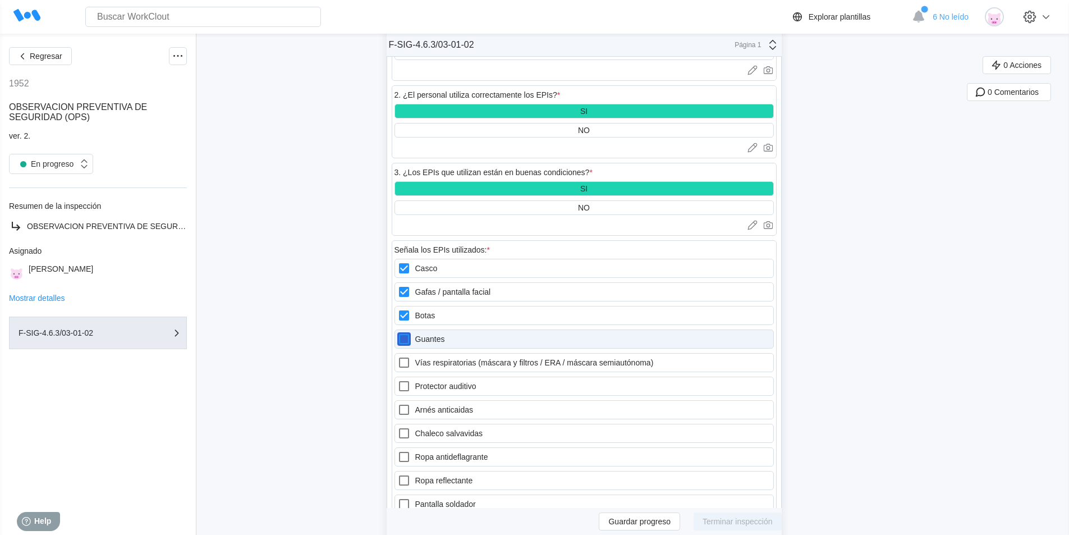
click at [398, 333] on input "Guantes" at bounding box center [397, 332] width 1 height 1
checkbox input "true"
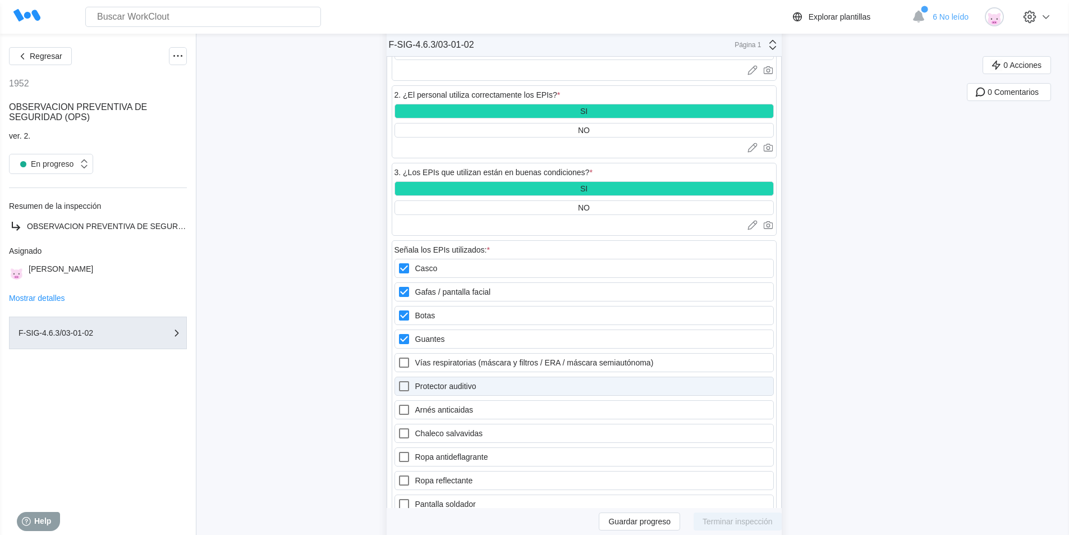
click at [500, 388] on label "Protector auditivo" at bounding box center [584, 386] width 379 height 19
click at [398, 380] on auditivo "Protector auditivo" at bounding box center [397, 379] width 1 height 1
checkbox auditivo "true"
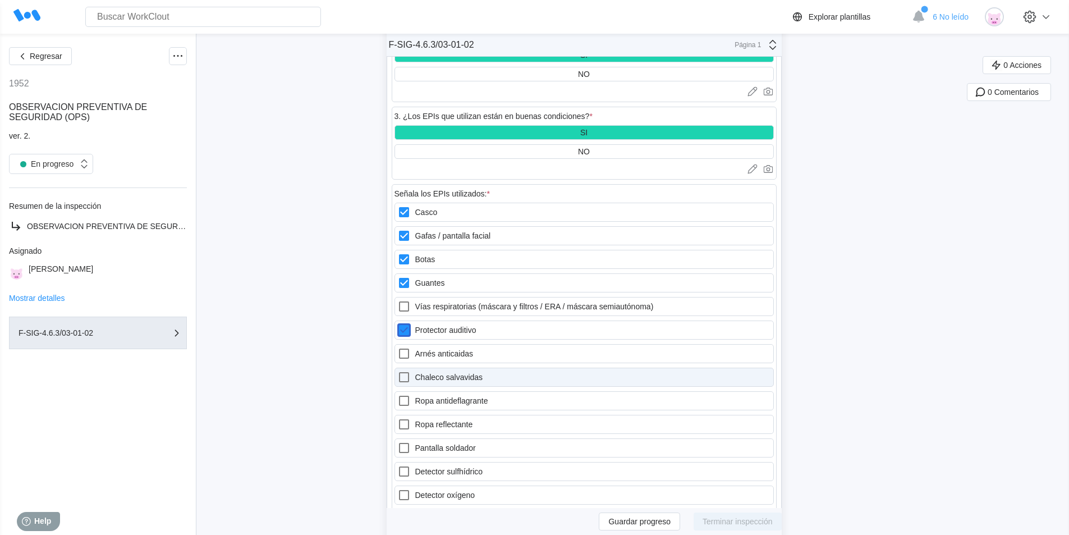
scroll to position [1010, 0]
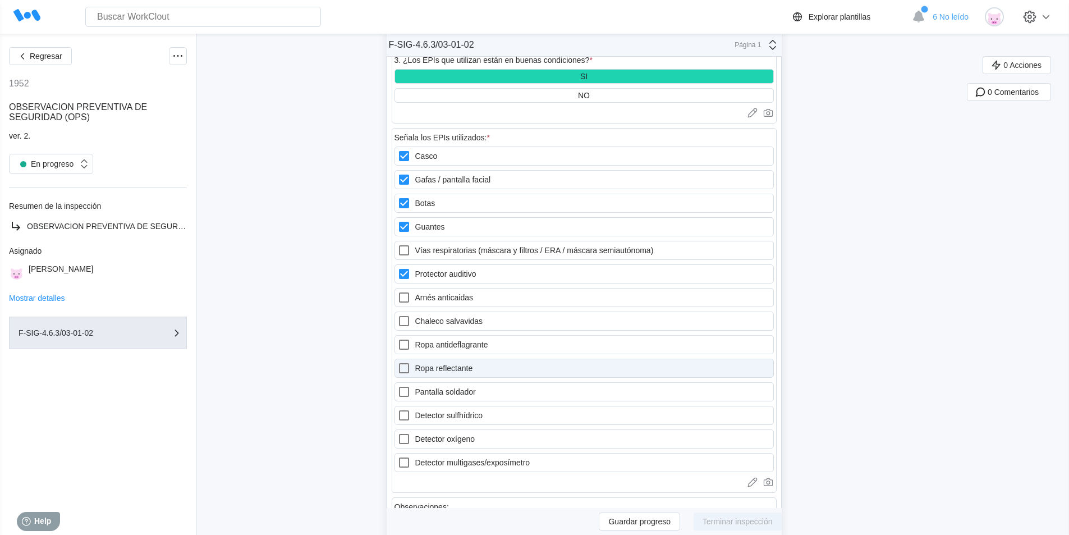
click at [449, 367] on label "Ropa reflectante" at bounding box center [584, 368] width 379 height 19
click at [398, 362] on reflectante "Ropa reflectante" at bounding box center [397, 361] width 1 height 1
checkbox reflectante "true"
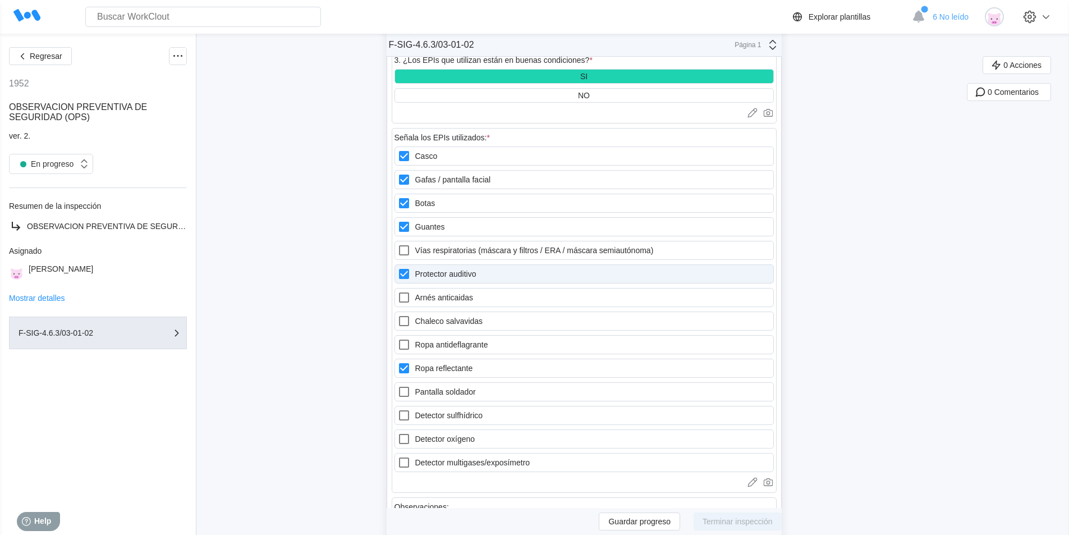
click at [405, 272] on icon at bounding box center [404, 274] width 10 height 10
click at [398, 268] on auditivo "Protector auditivo" at bounding box center [397, 267] width 1 height 1
checkbox auditivo "false"
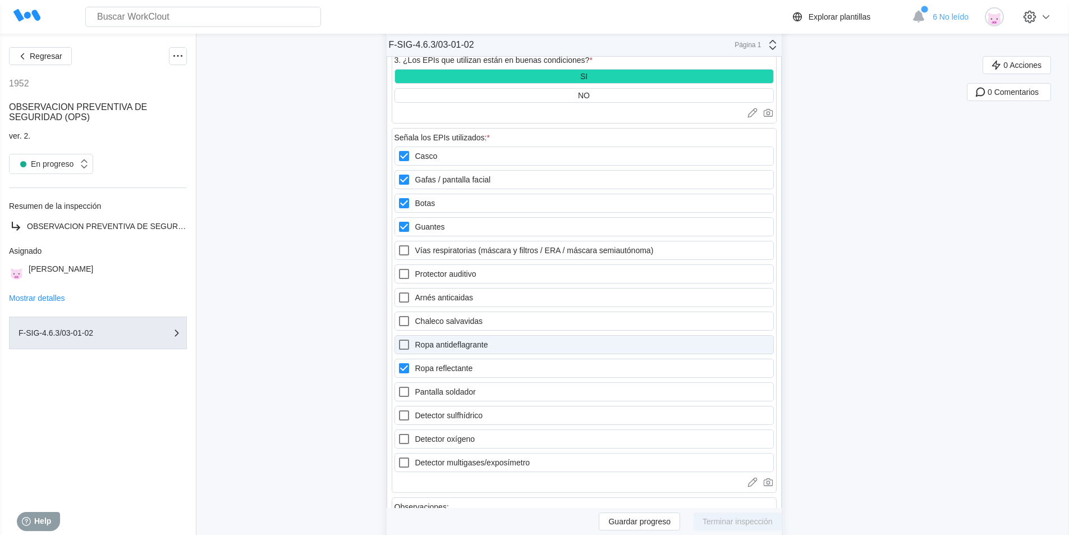
click at [441, 346] on label "Ropa antideflagrante" at bounding box center [584, 344] width 379 height 19
click at [398, 338] on antideflagrante "Ropa antideflagrante" at bounding box center [397, 338] width 1 height 1
checkbox antideflagrante "true"
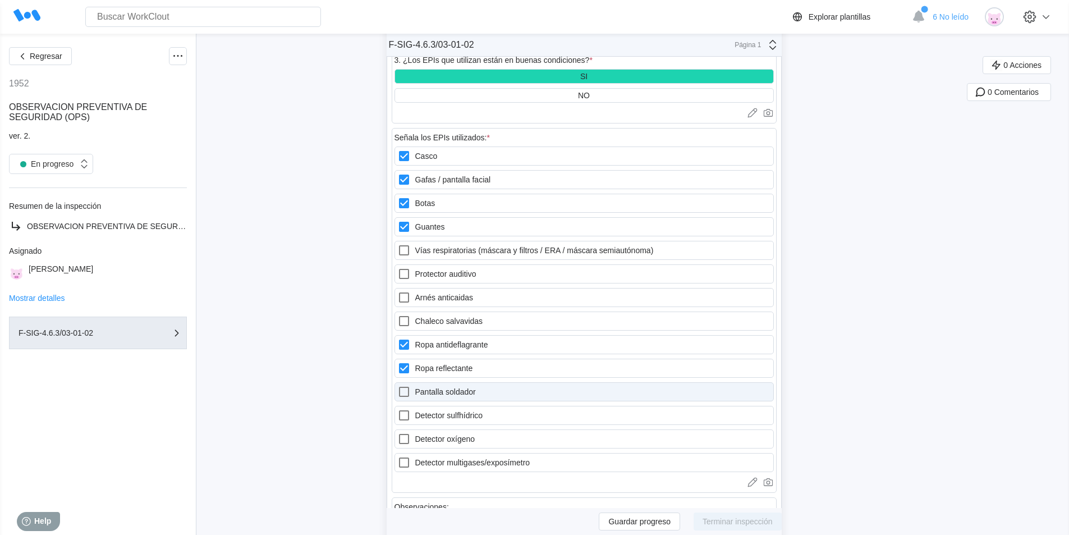
click at [448, 390] on label "Pantalla soldador" at bounding box center [584, 391] width 379 height 19
click at [398, 386] on soldador "Pantalla soldador" at bounding box center [397, 385] width 1 height 1
checkbox soldador "true"
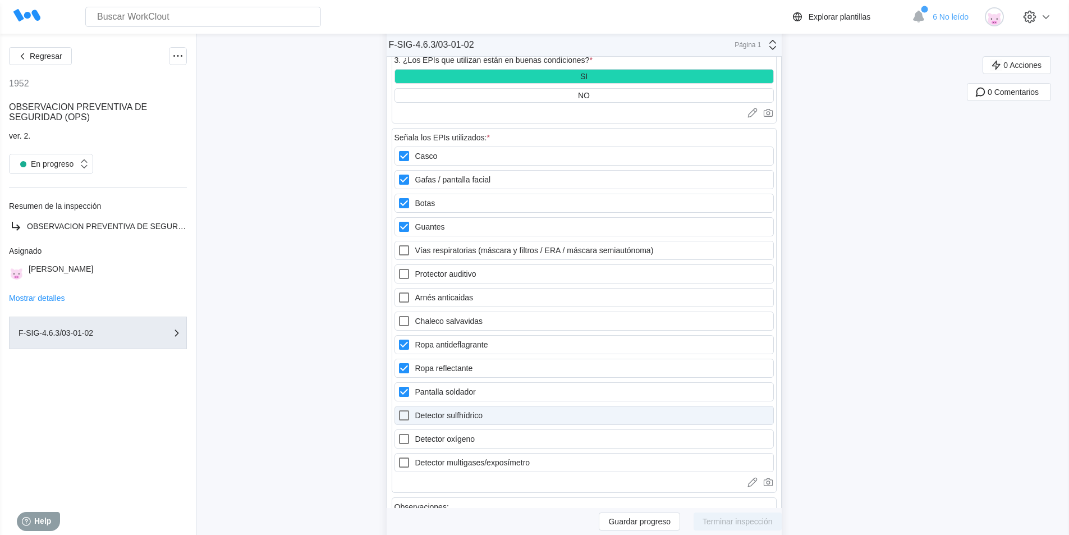
click at [446, 417] on label "Detector sulfhídrico" at bounding box center [584, 415] width 379 height 19
click at [398, 409] on sulfhídrico "Detector sulfhídrico" at bounding box center [397, 409] width 1 height 1
checkbox sulfhídrico "true"
click at [437, 460] on label "Detector multigases/exposímetro" at bounding box center [584, 462] width 379 height 19
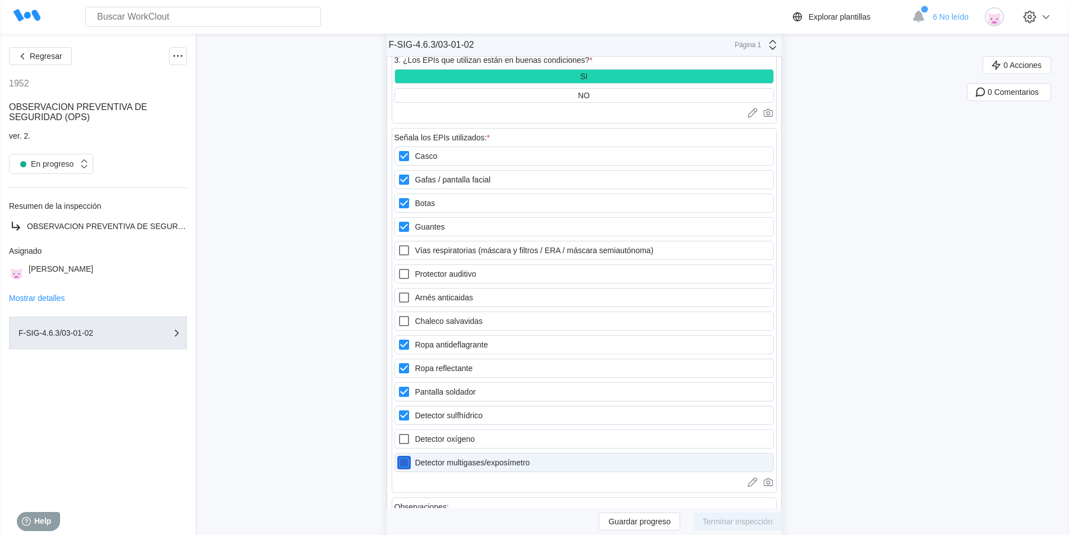
click at [398, 456] on multigases\/exposímetro "Detector multigases/exposímetro" at bounding box center [397, 456] width 1 height 1
checkbox multigases\/exposímetro "true"
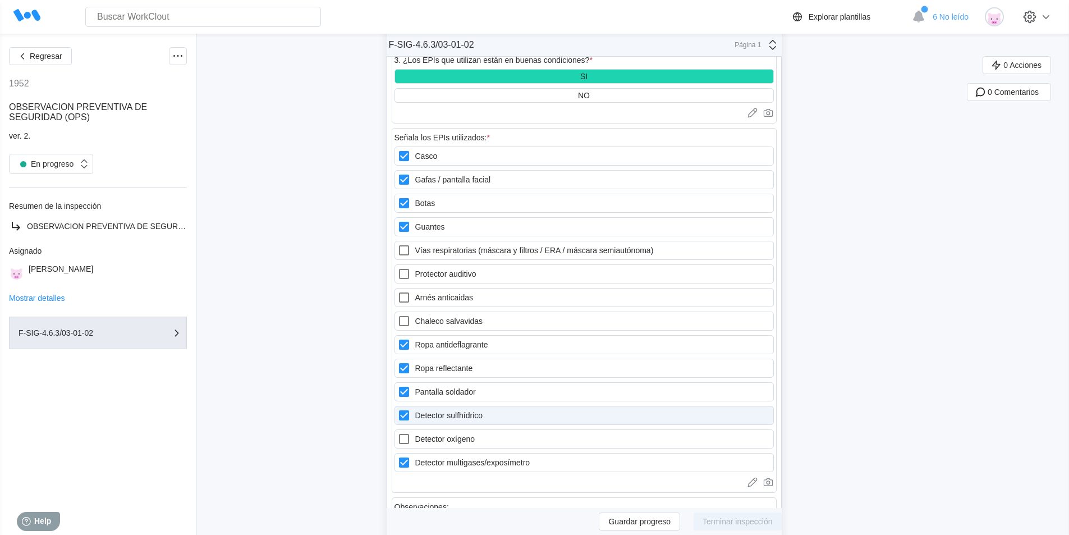
click at [407, 414] on icon at bounding box center [404, 415] width 10 height 10
click at [398, 409] on sulfhídrico "Detector sulfhídrico" at bounding box center [397, 409] width 1 height 1
checkbox sulfhídrico "false"
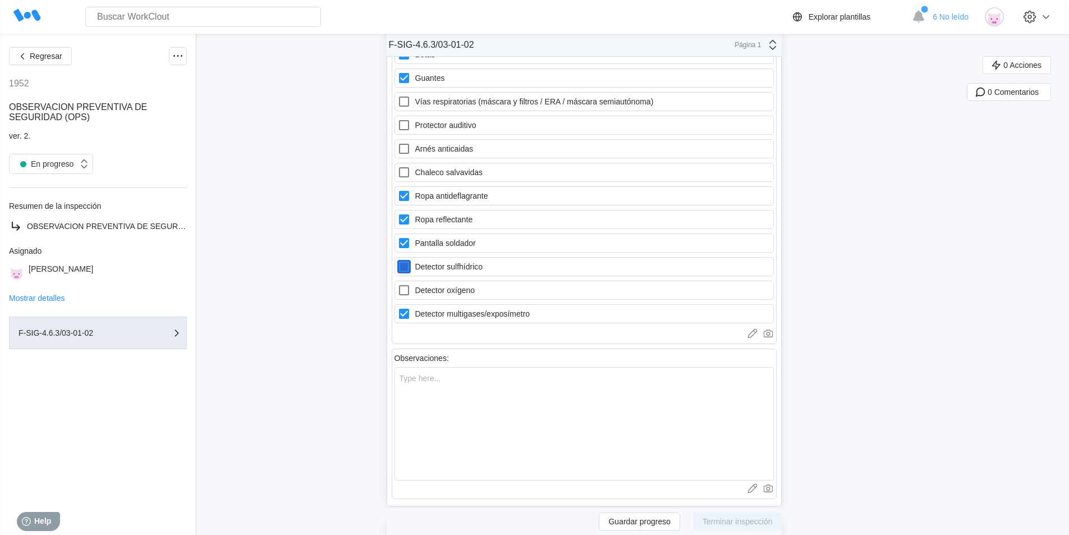
scroll to position [1179, 0]
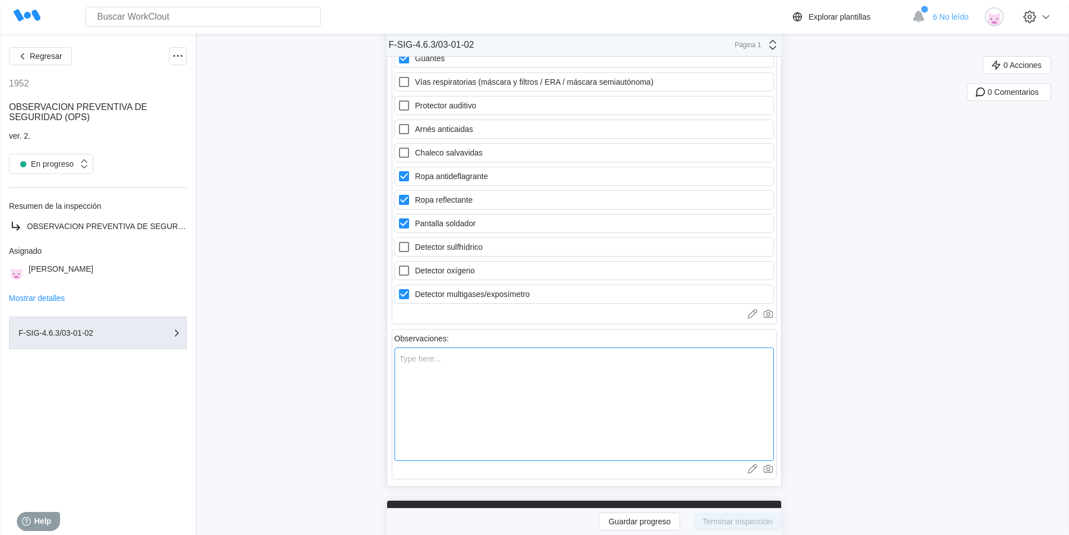
click at [405, 363] on textarea at bounding box center [584, 403] width 379 height 113
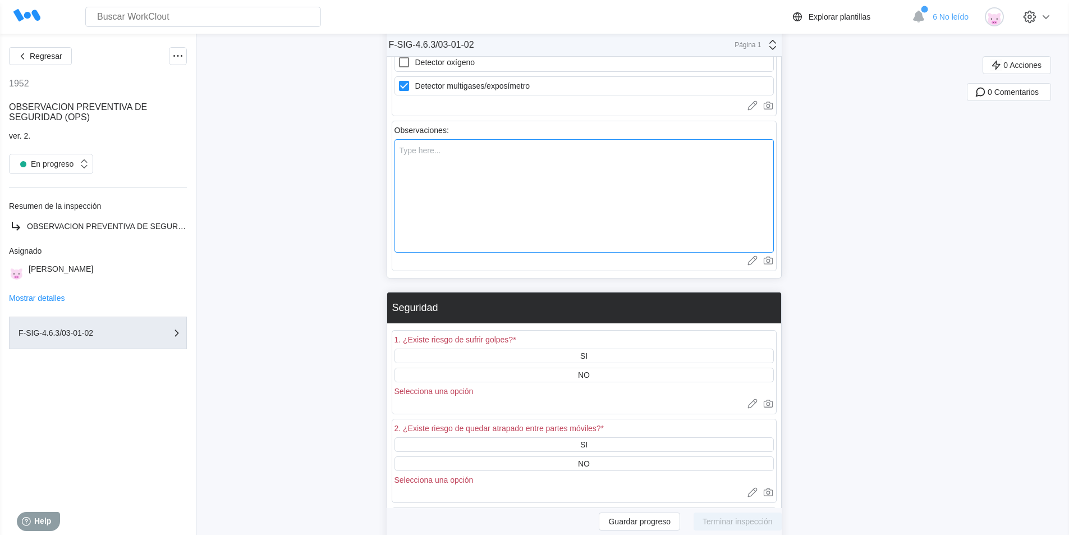
scroll to position [1403, 0]
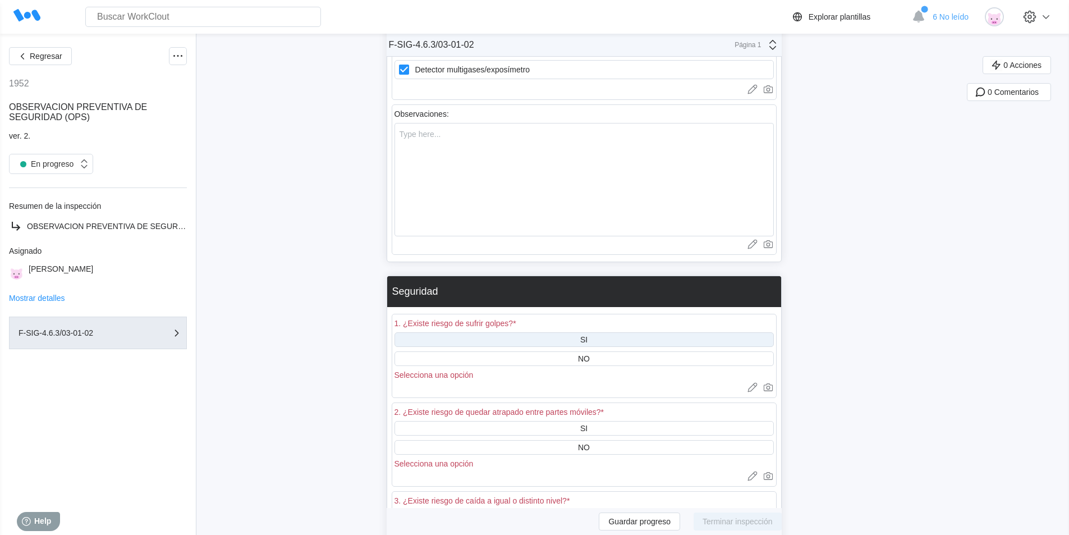
click at [569, 340] on div "SI" at bounding box center [584, 339] width 379 height 15
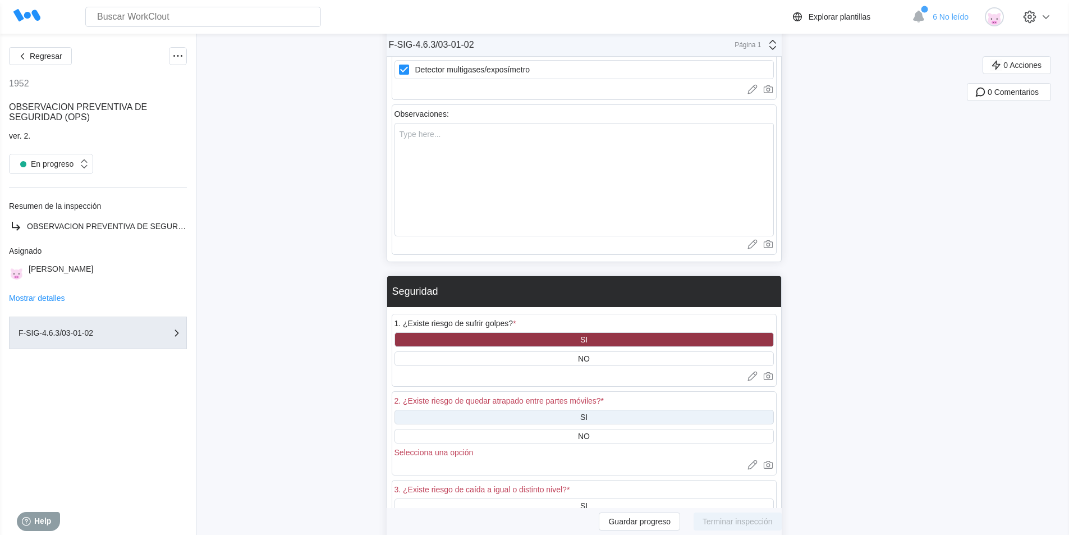
click at [562, 414] on div "SI" at bounding box center [584, 417] width 379 height 15
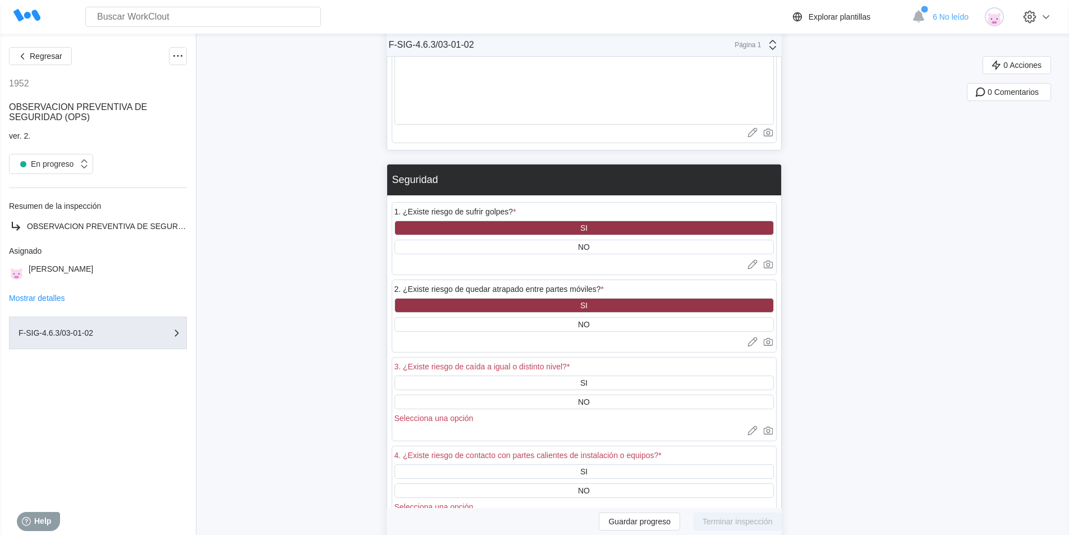
scroll to position [1515, 0]
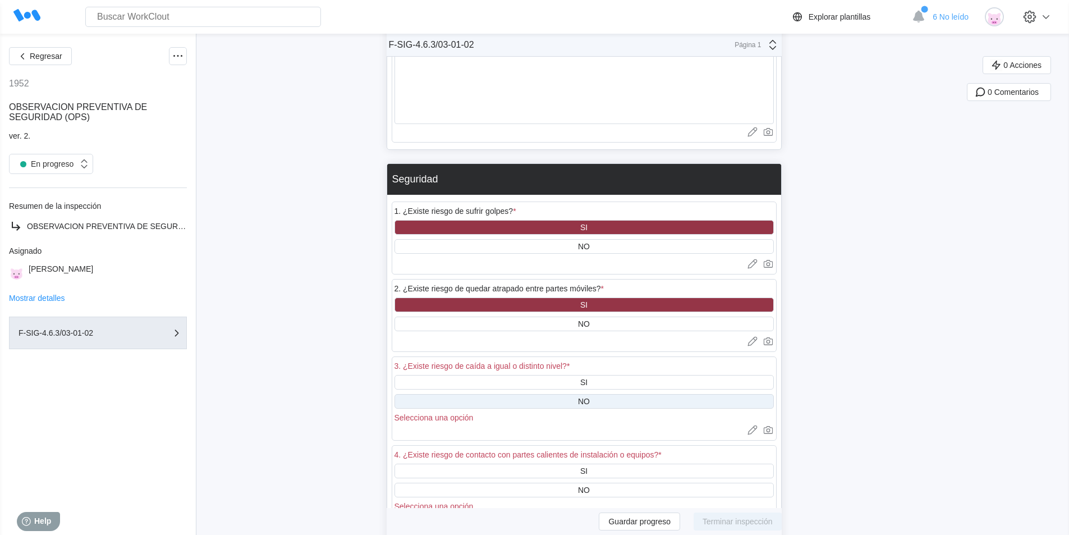
click at [557, 401] on div "NO" at bounding box center [584, 401] width 379 height 15
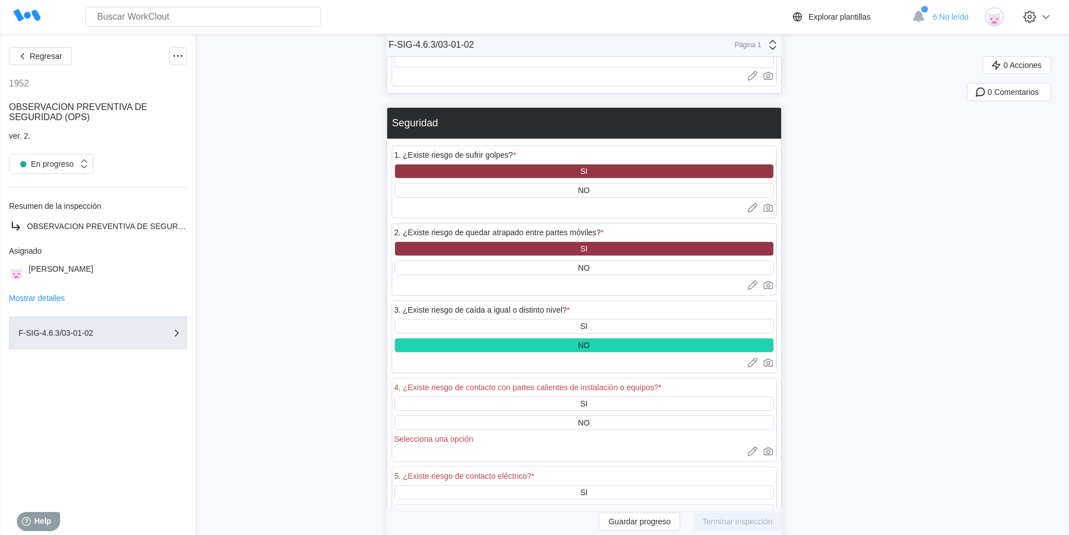
scroll to position [1628, 0]
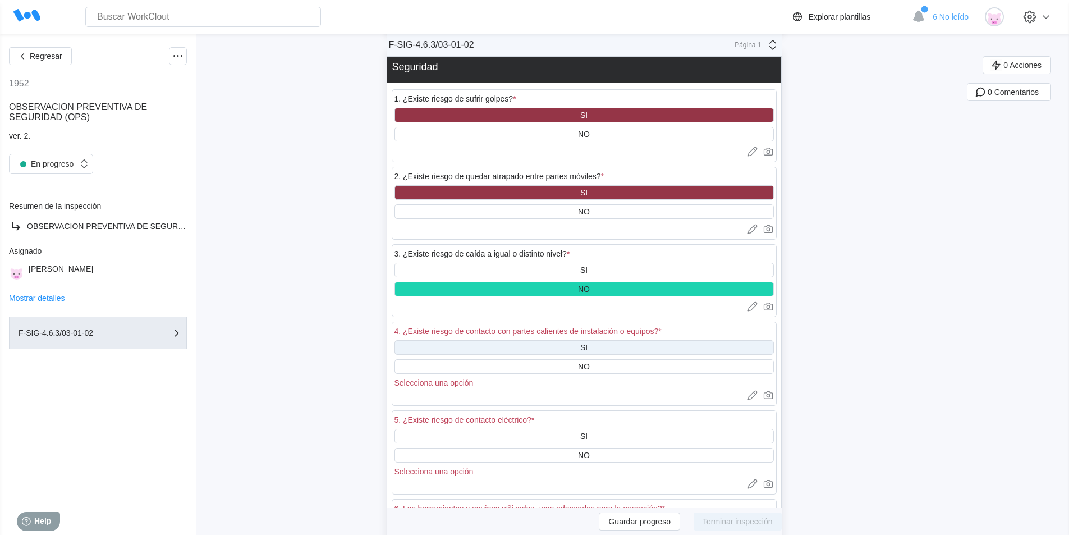
click at [573, 346] on div "SI" at bounding box center [584, 347] width 379 height 15
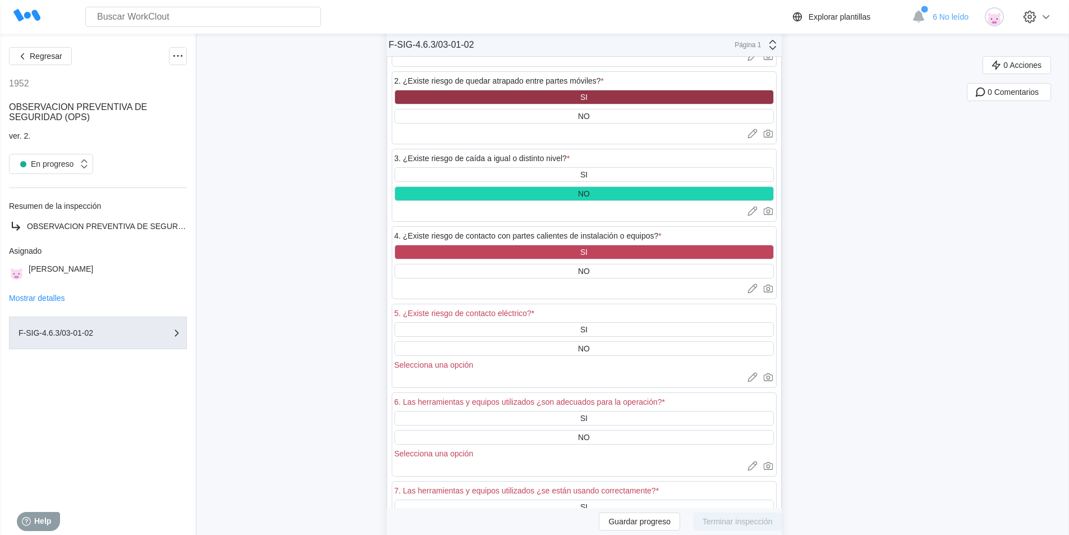
scroll to position [1740, 0]
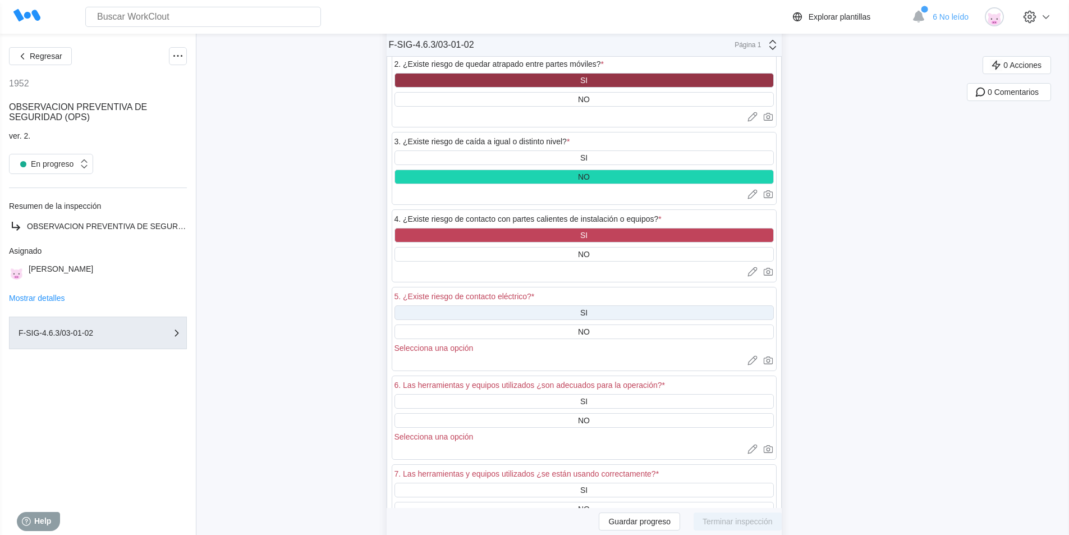
click at [566, 315] on div "SI" at bounding box center [584, 312] width 379 height 15
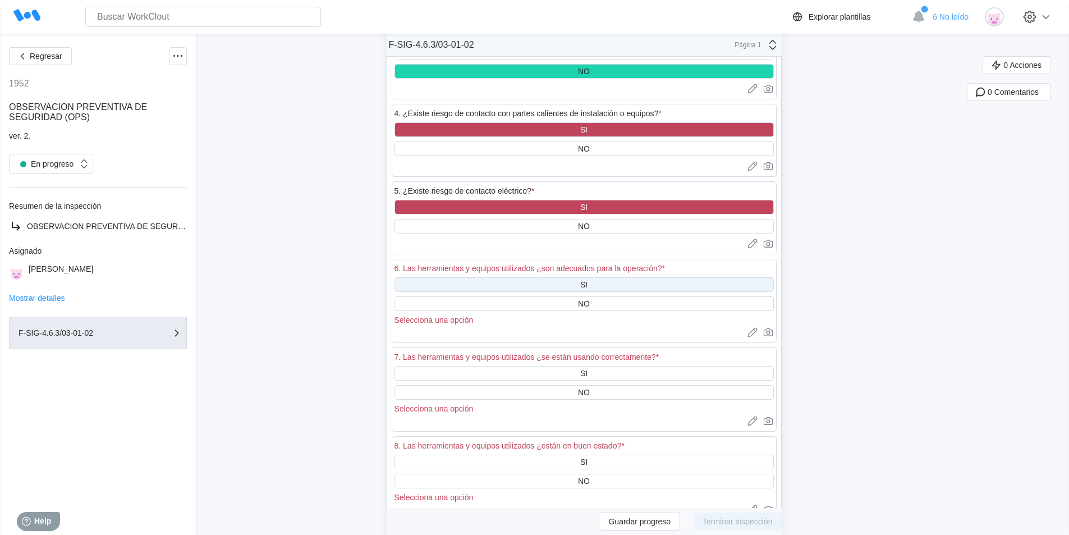
scroll to position [1852, 0]
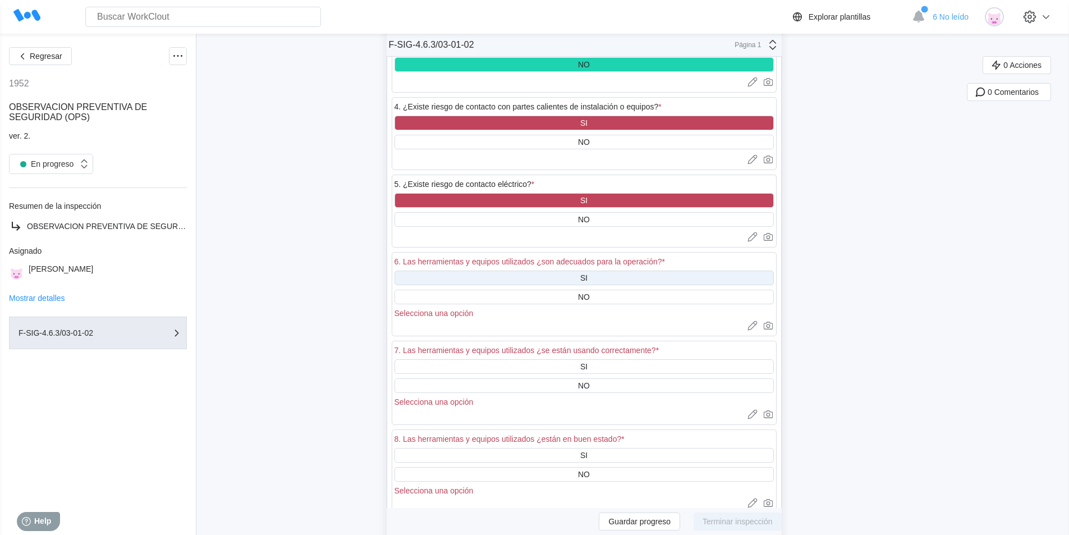
click at [514, 278] on div "SI" at bounding box center [584, 278] width 379 height 15
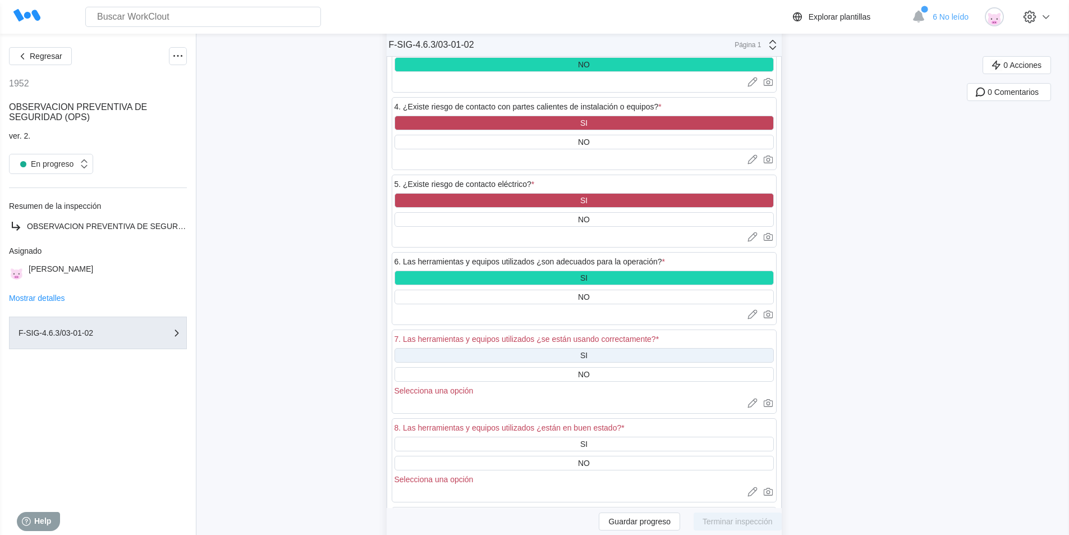
click at [571, 350] on div "SI" at bounding box center [584, 355] width 379 height 15
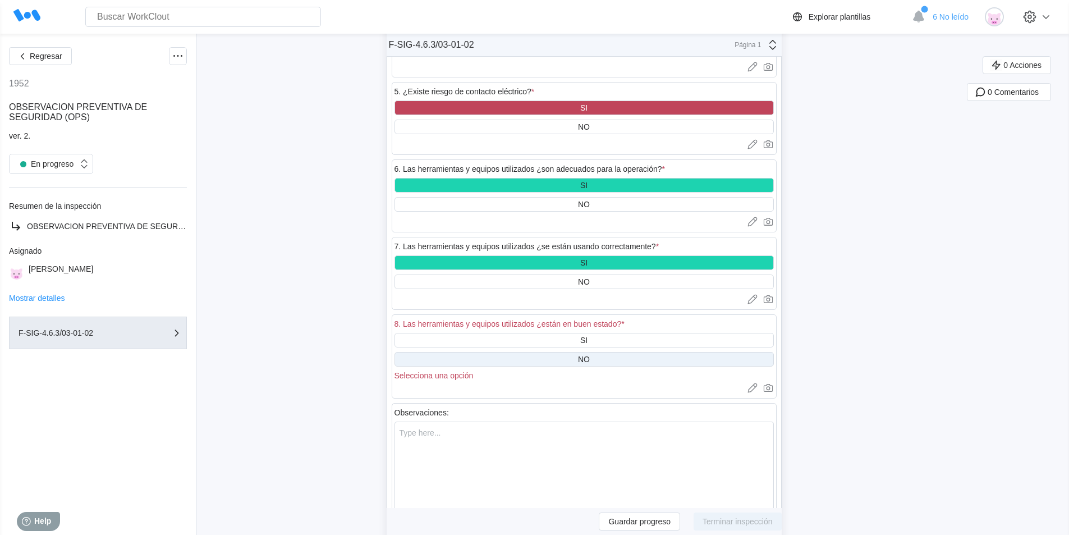
scroll to position [1964, 0]
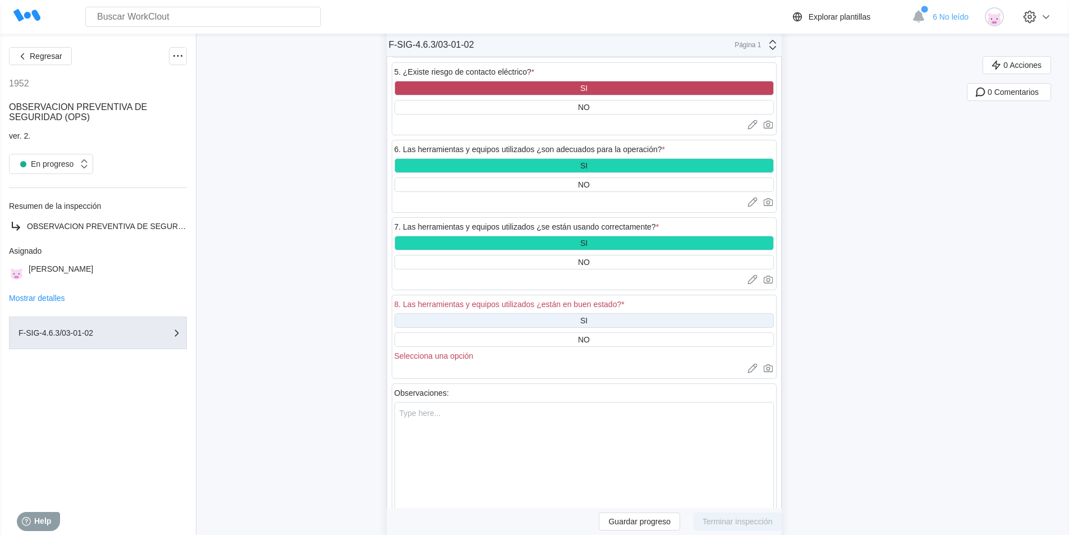
click at [535, 321] on div "SI" at bounding box center [584, 320] width 379 height 15
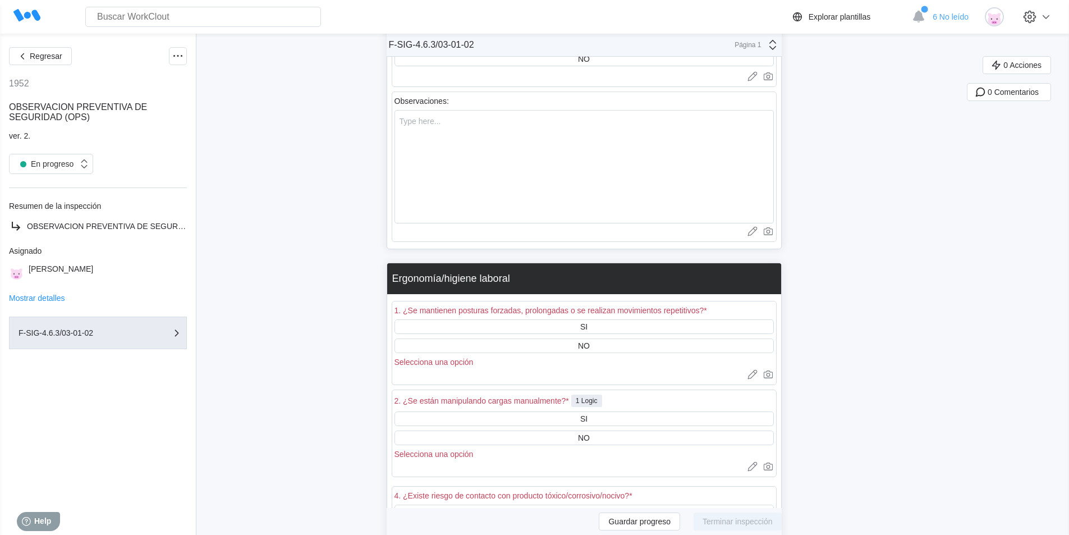
scroll to position [2301, 0]
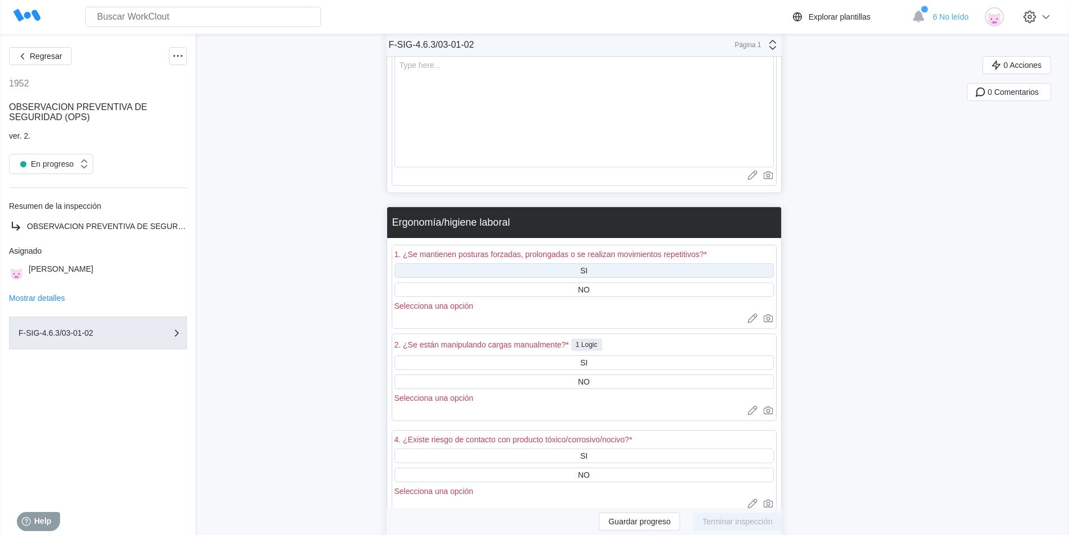
click at [526, 271] on div "SI" at bounding box center [584, 270] width 379 height 15
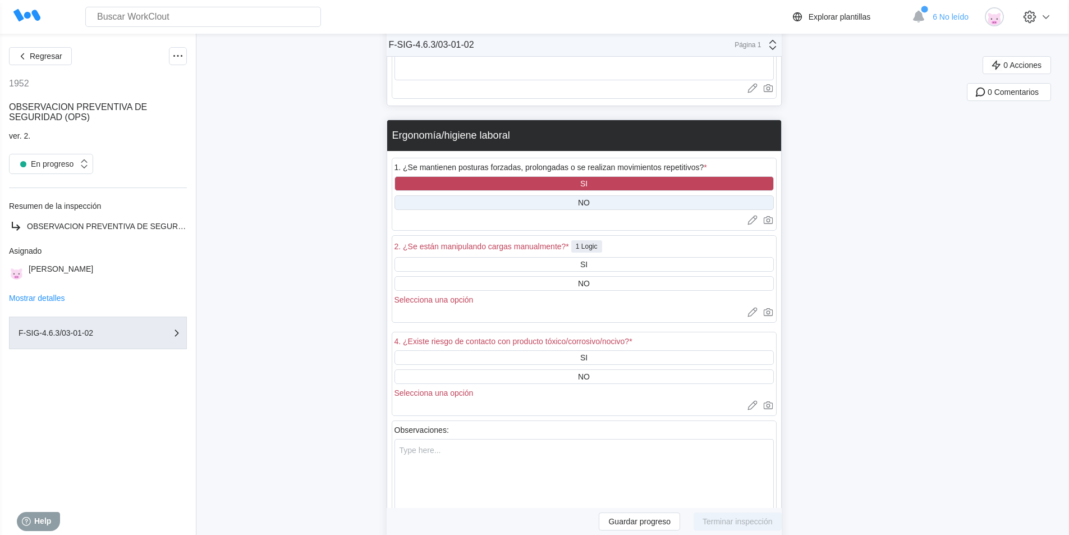
scroll to position [2414, 0]
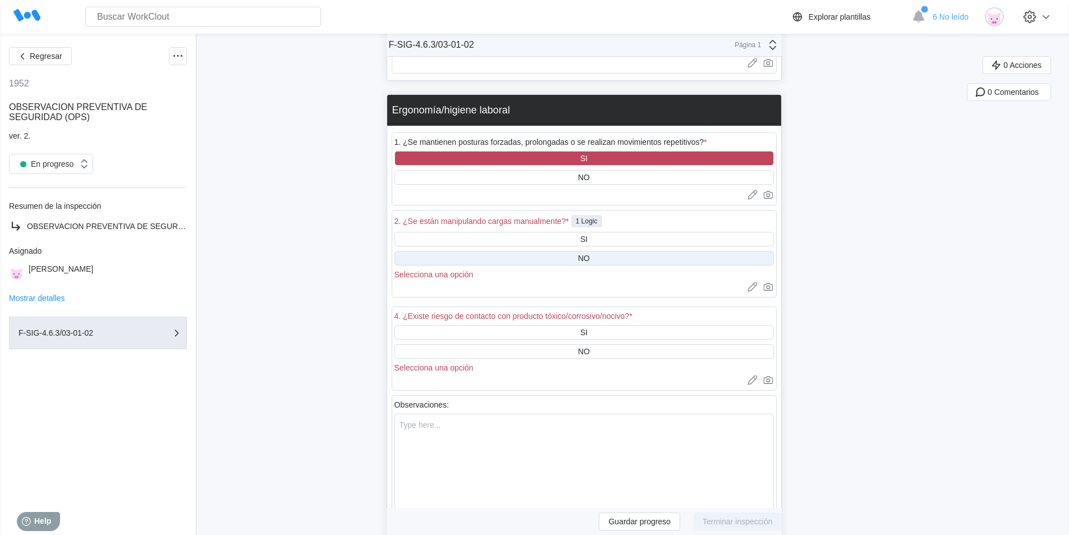
click at [520, 258] on div "NO" at bounding box center [584, 258] width 379 height 15
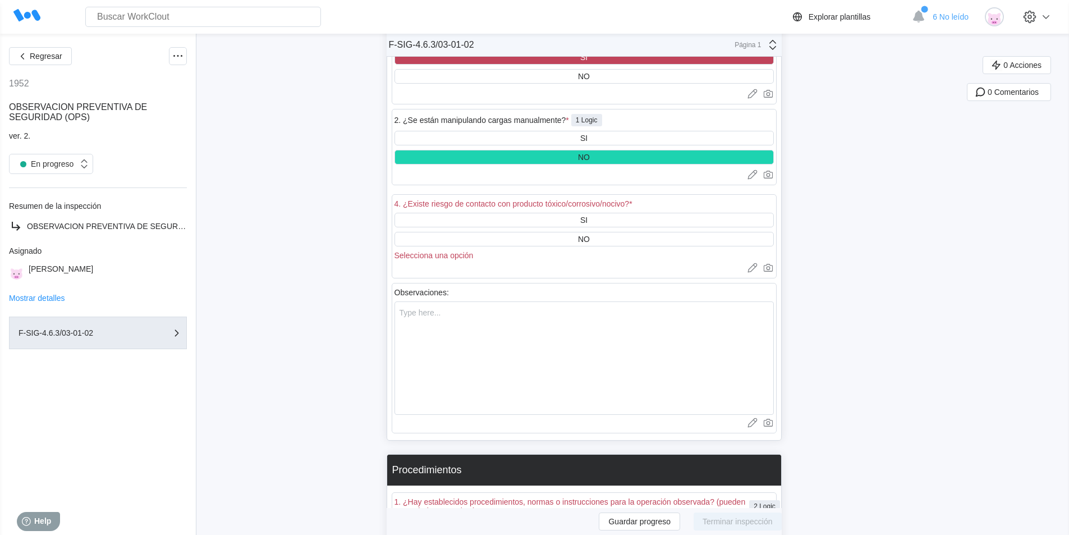
scroll to position [2526, 0]
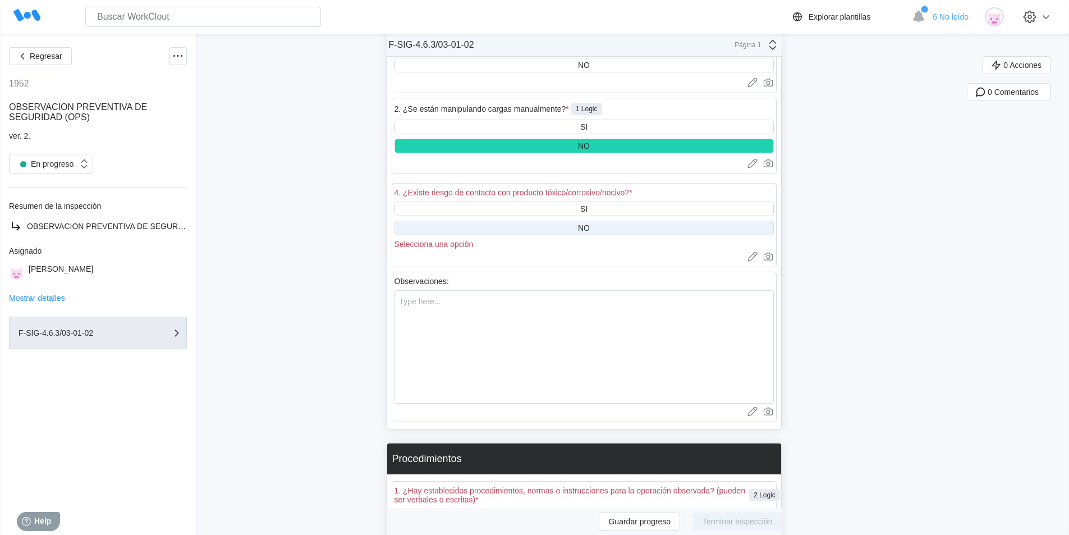
click at [510, 227] on div "NO" at bounding box center [584, 228] width 379 height 15
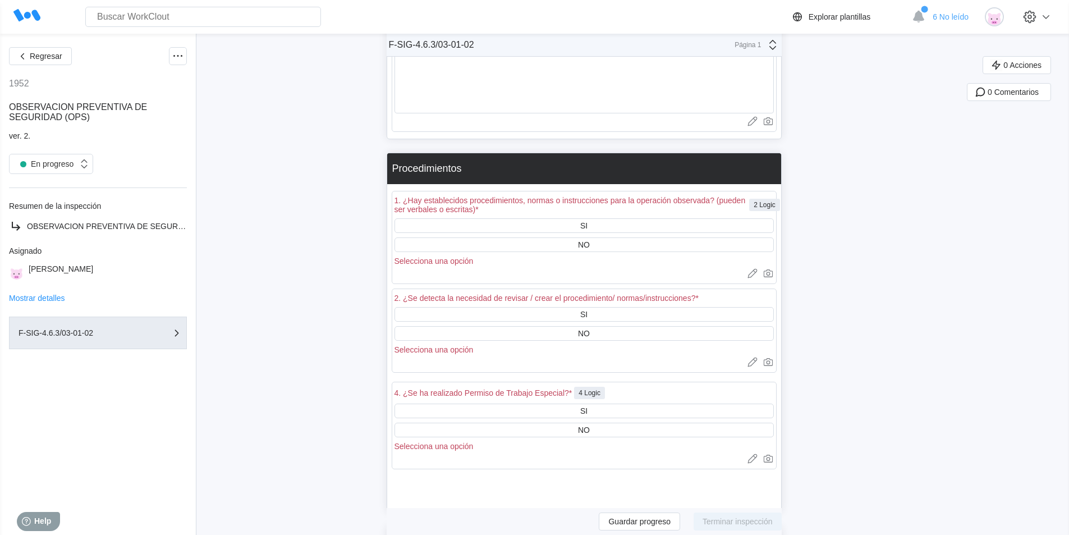
scroll to position [2806, 0]
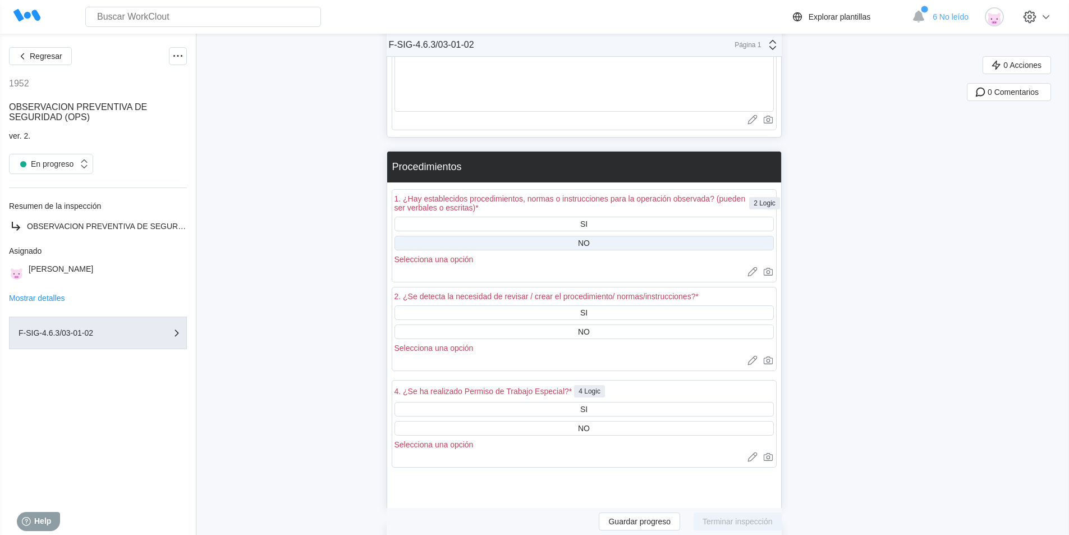
click at [481, 240] on div "NO" at bounding box center [584, 243] width 379 height 15
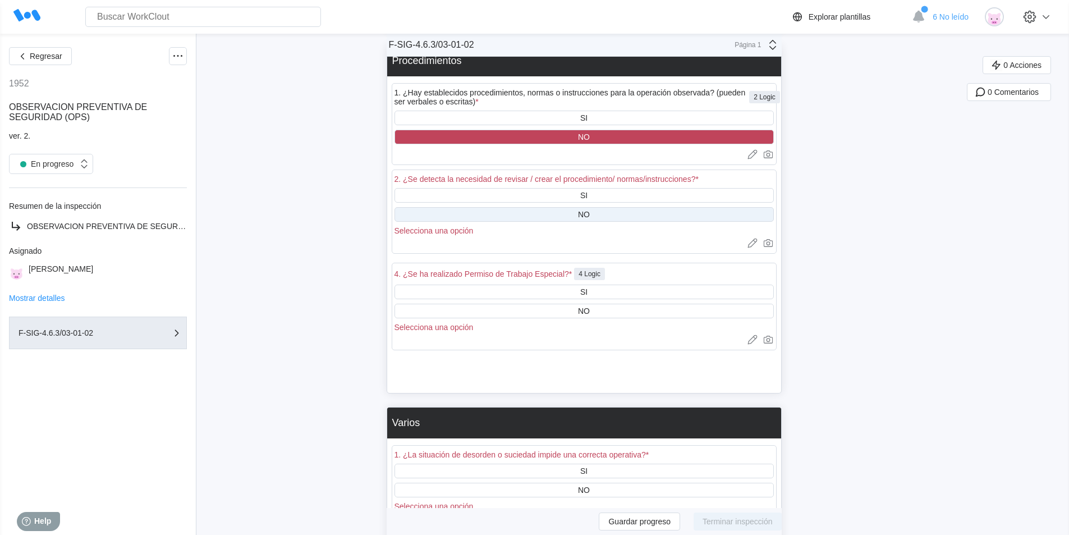
scroll to position [2919, 0]
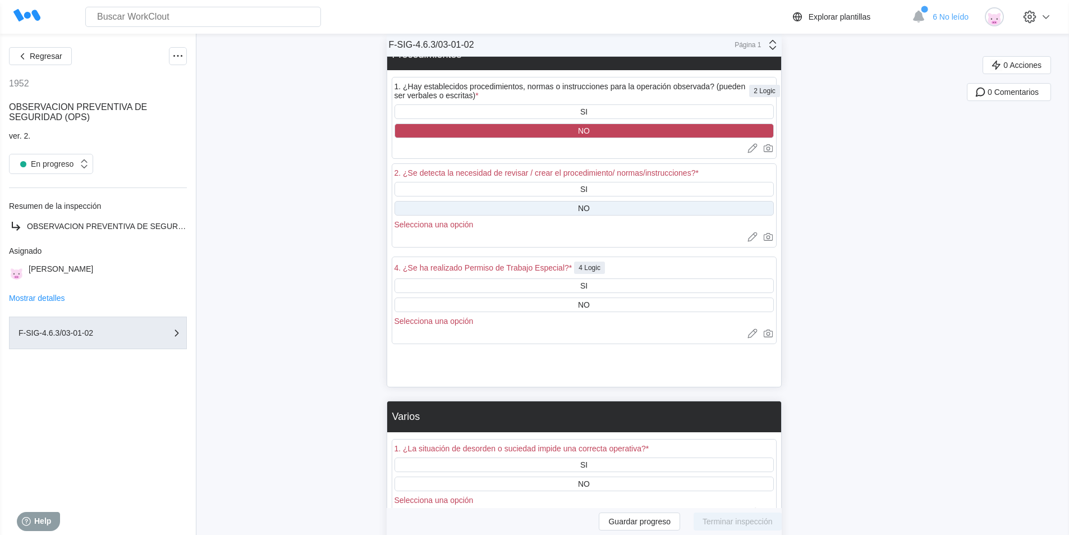
click at [501, 208] on div "NO" at bounding box center [584, 208] width 379 height 15
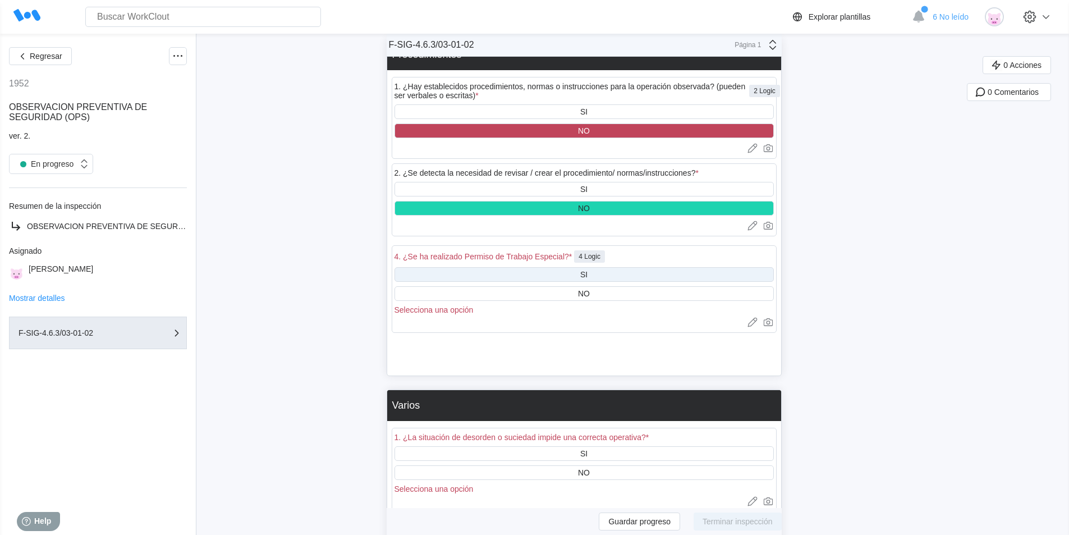
click at [512, 273] on div "SI" at bounding box center [584, 274] width 379 height 15
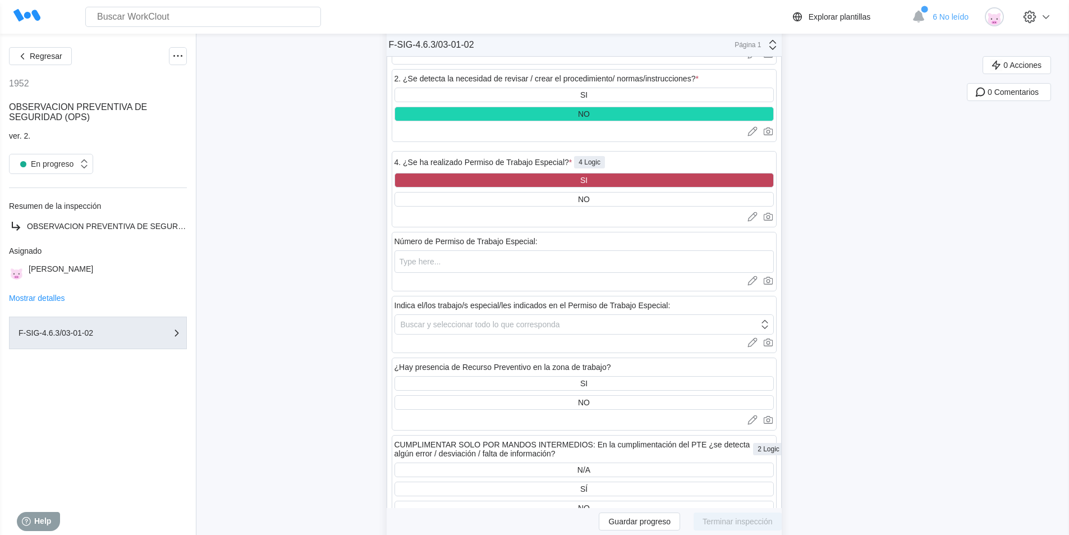
scroll to position [3031, 0]
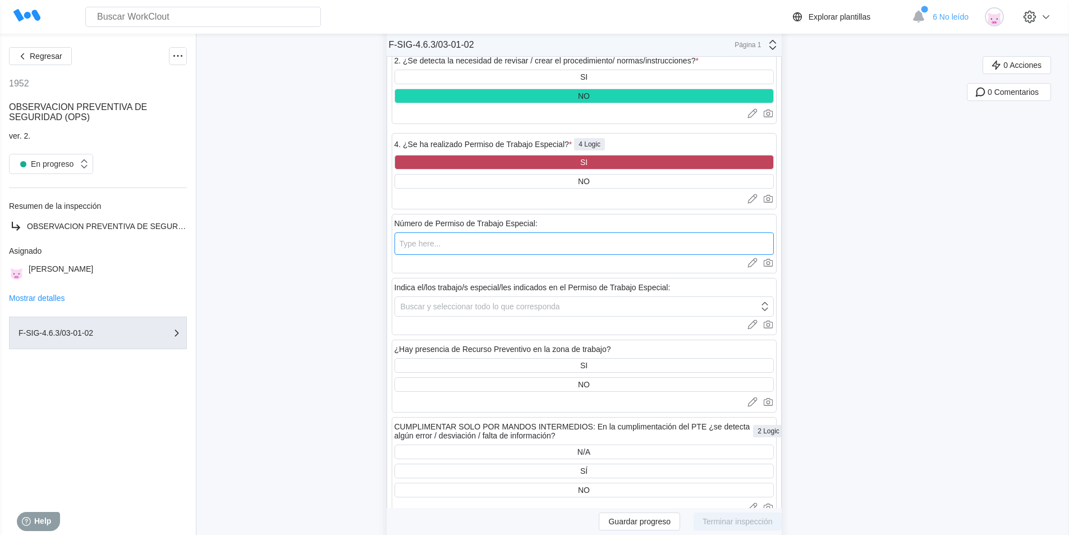
click at [419, 251] on input "text" at bounding box center [584, 243] width 379 height 22
type input "000549"
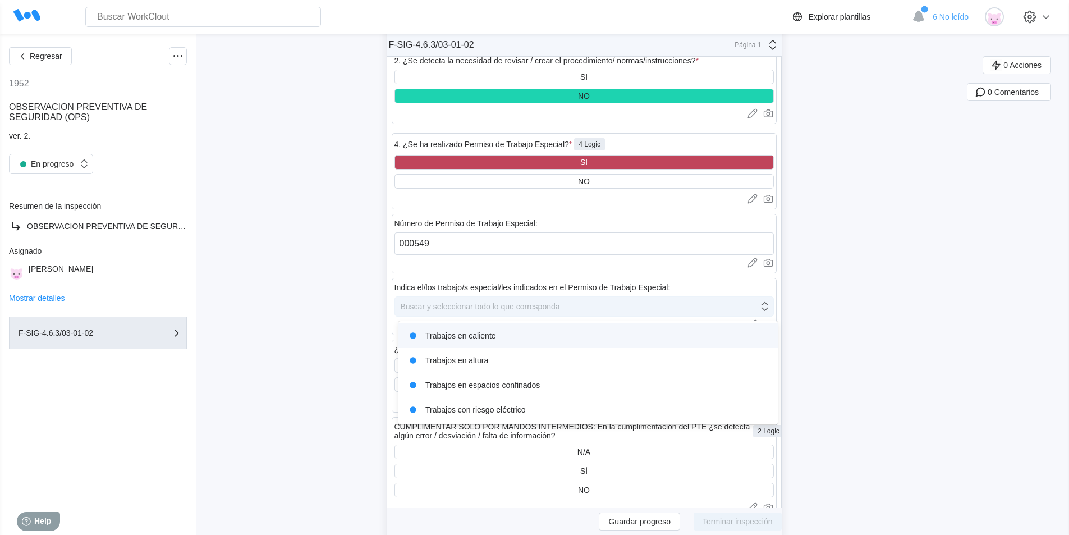
click at [477, 306] on div "Buscar y seleccionar todo lo que corresponda" at bounding box center [480, 306] width 159 height 9
click at [477, 339] on div "Trabajos en caliente" at bounding box center [588, 336] width 366 height 16
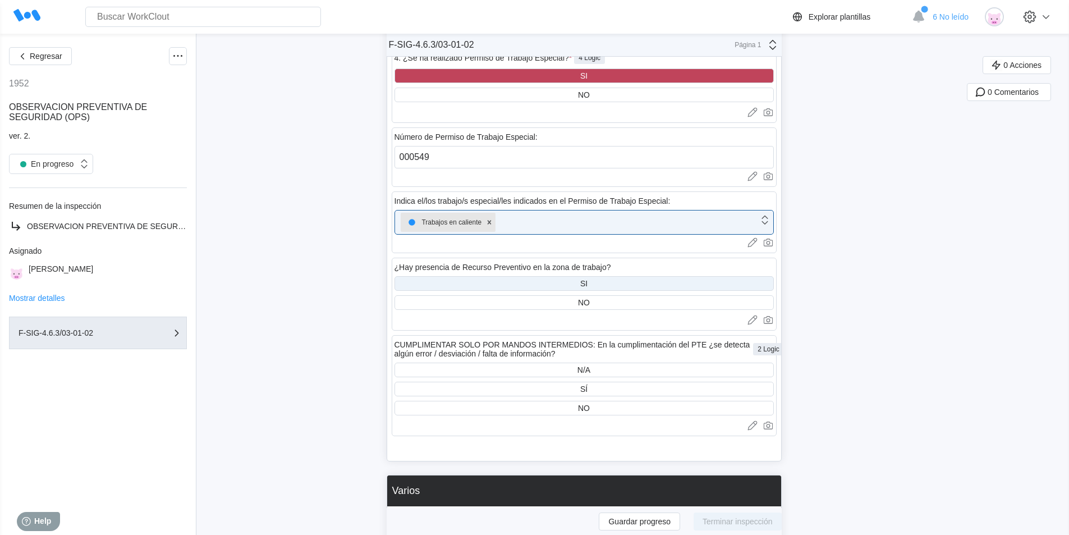
scroll to position [3143, 0]
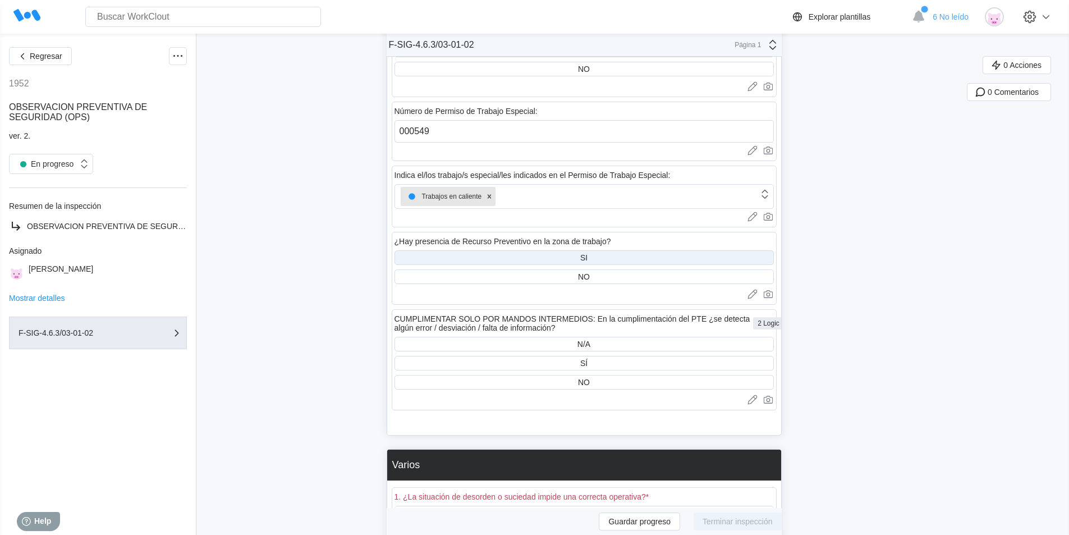
click at [445, 255] on div "SI" at bounding box center [584, 257] width 379 height 15
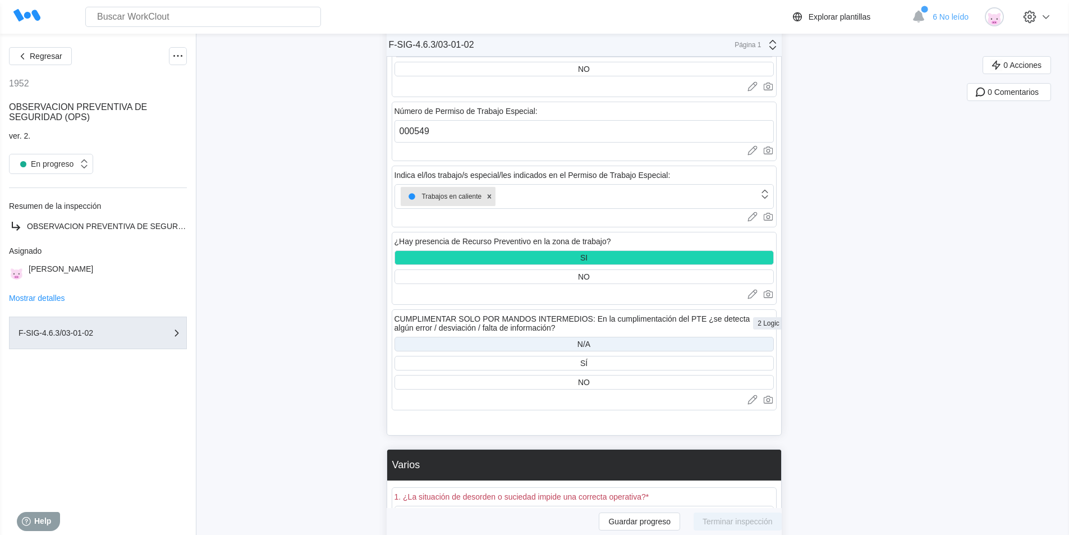
click at [483, 347] on div "N/A" at bounding box center [584, 344] width 379 height 15
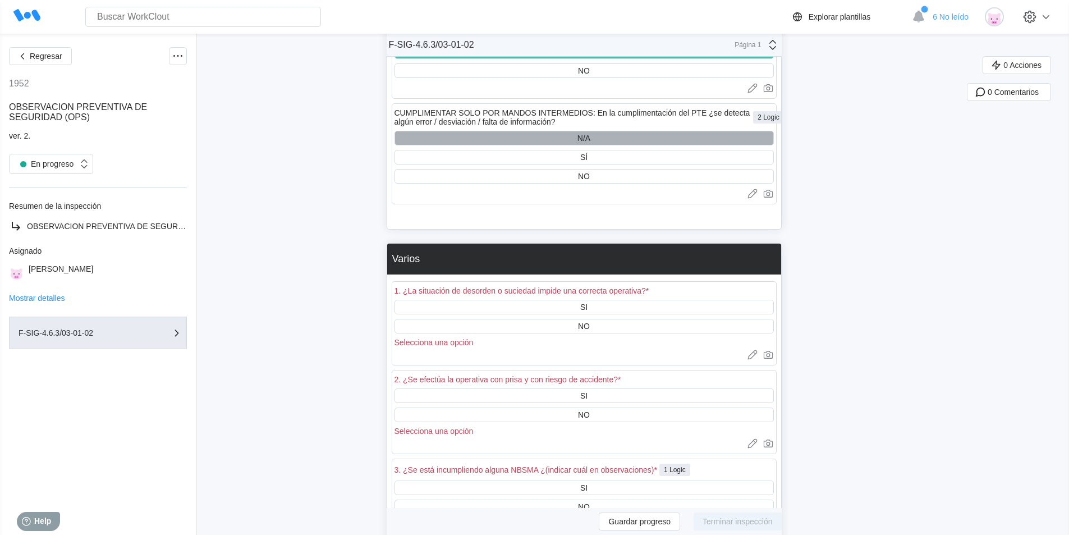
scroll to position [3368, 0]
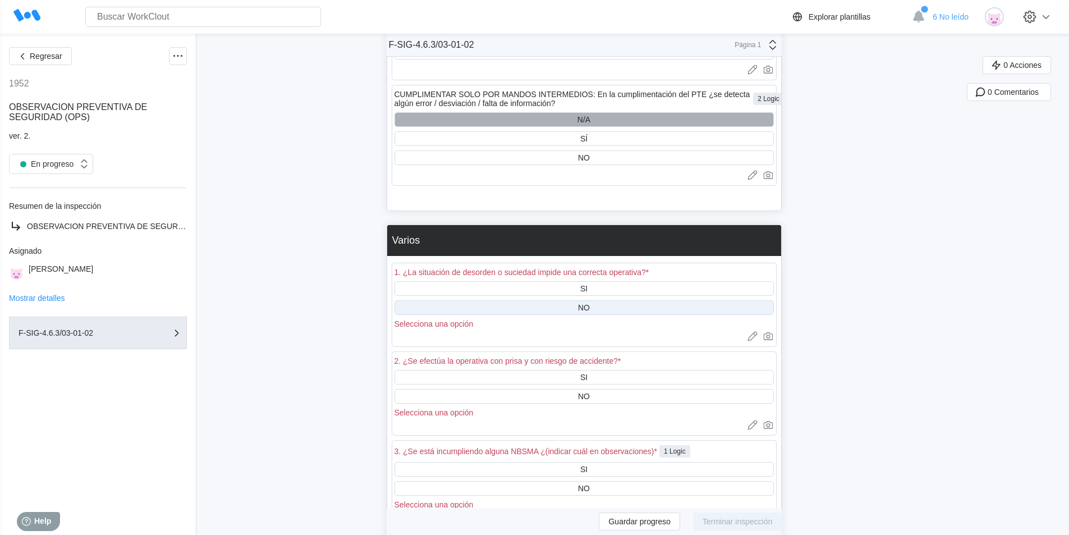
click at [490, 306] on div "NO" at bounding box center [584, 307] width 379 height 15
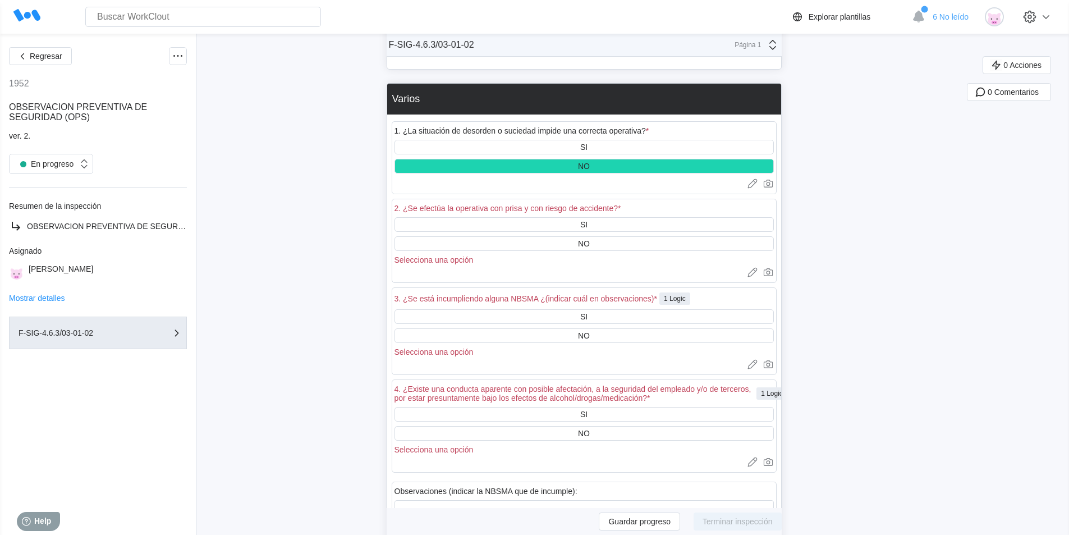
scroll to position [3536, 0]
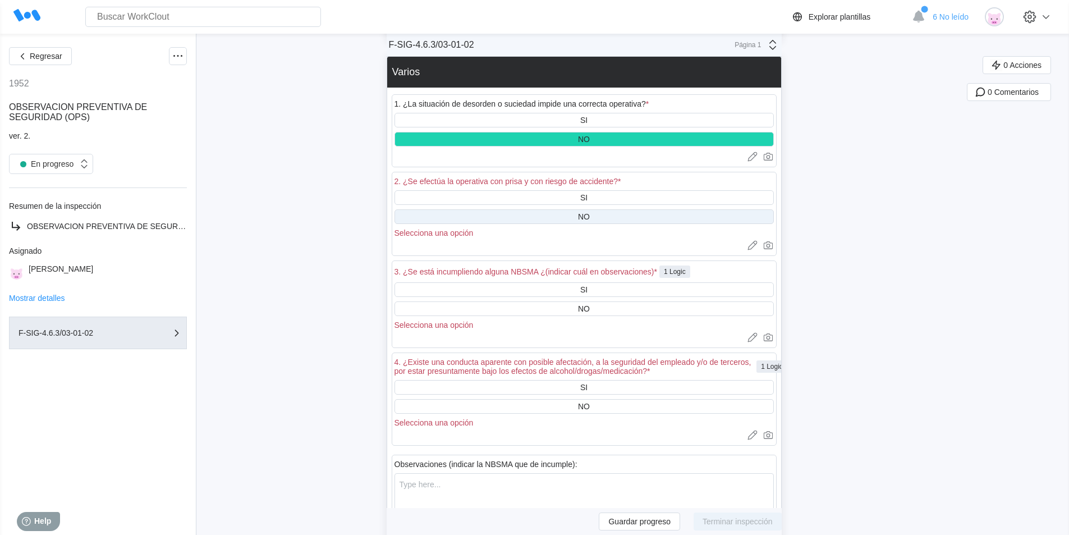
click at [576, 214] on div "NO" at bounding box center [584, 216] width 379 height 15
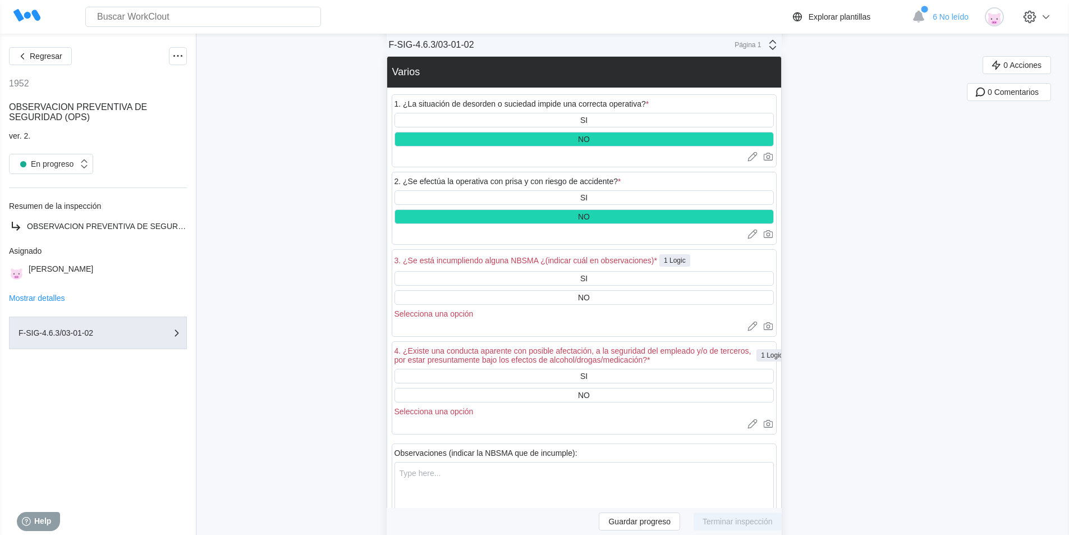
scroll to position [3592, 0]
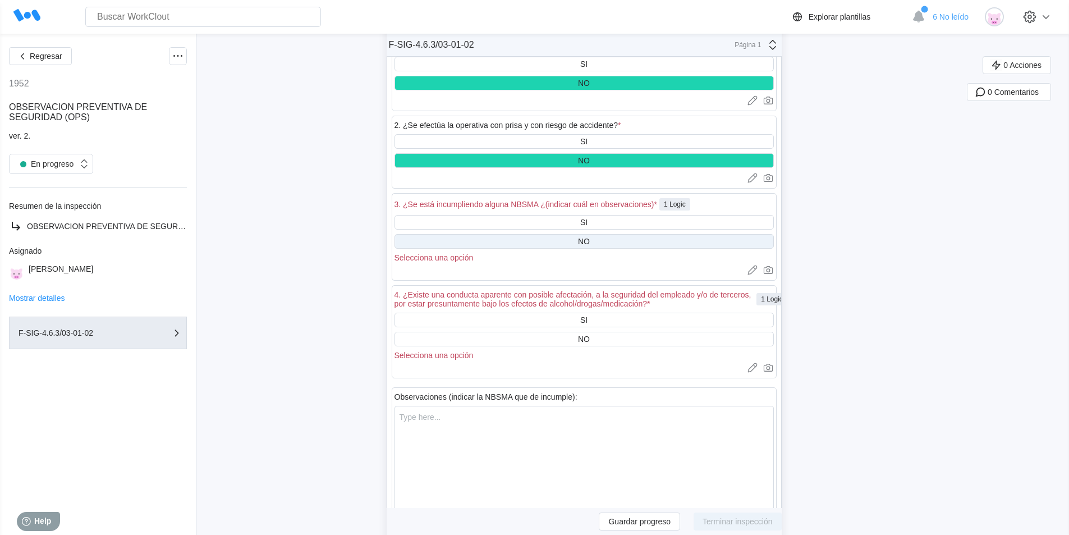
click at [593, 246] on div "NO" at bounding box center [584, 241] width 379 height 15
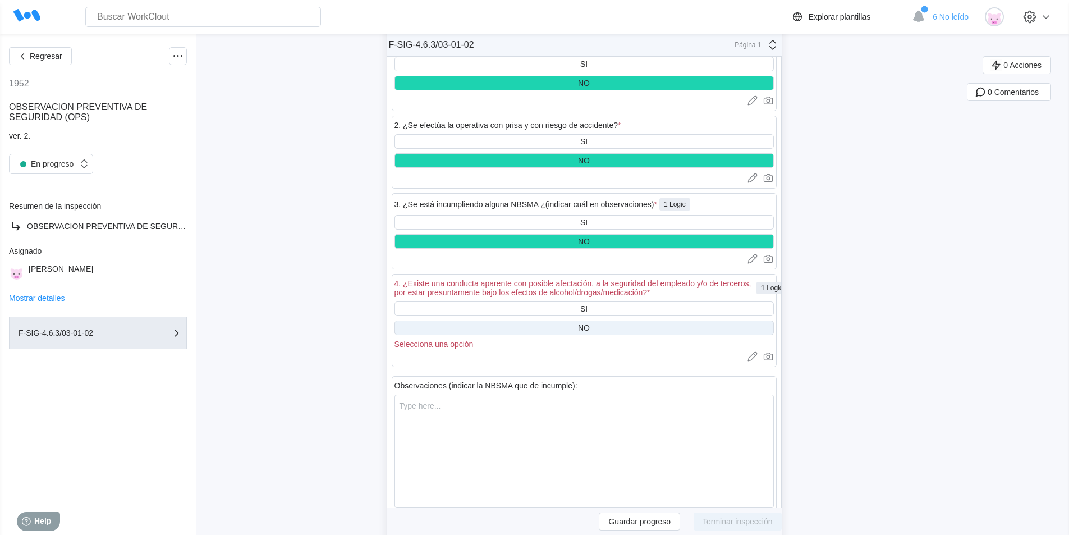
click at [589, 331] on div "NO" at bounding box center [584, 327] width 12 height 9
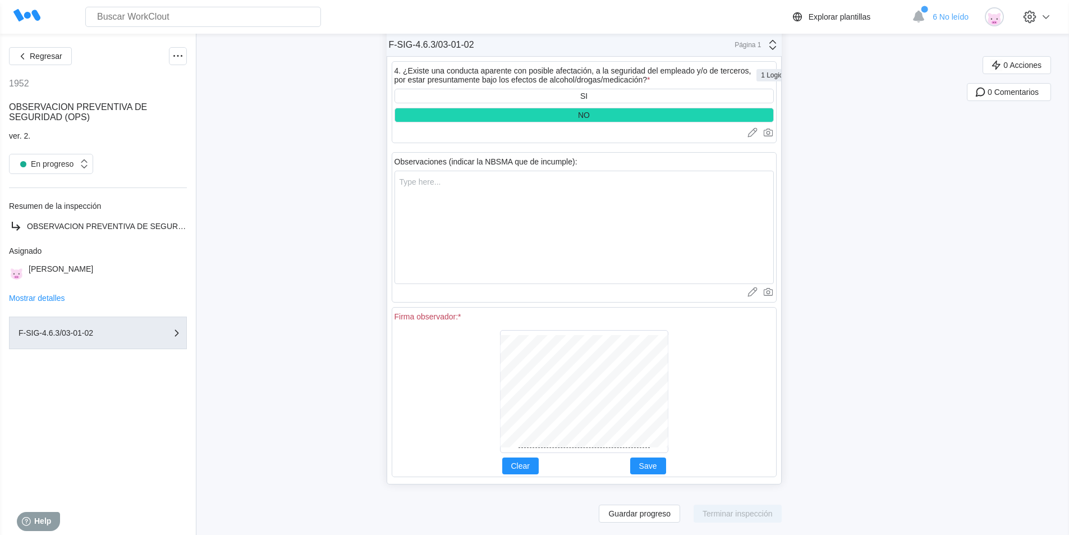
scroll to position [3806, 0]
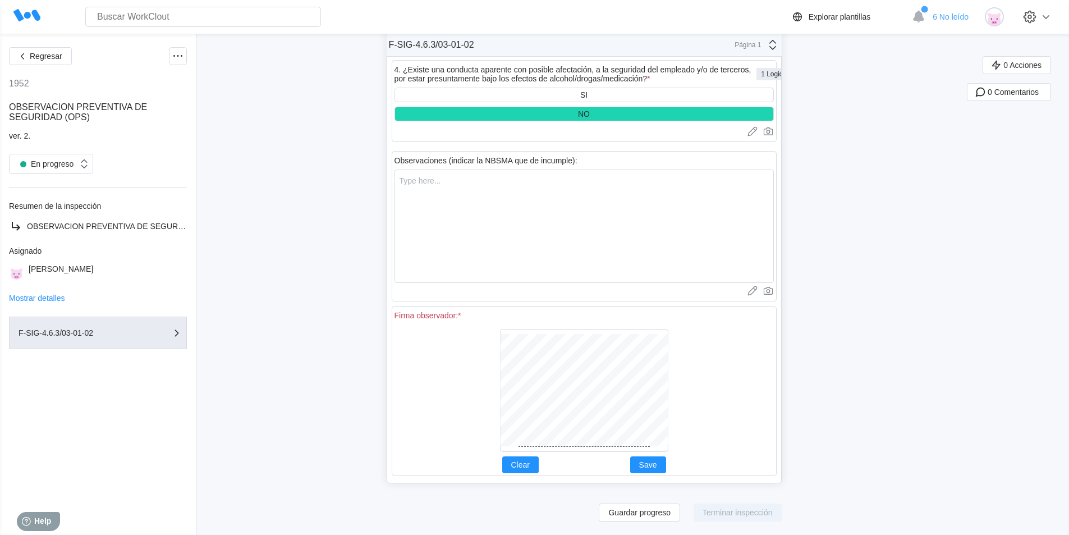
click at [689, 373] on div at bounding box center [584, 390] width 379 height 132
click at [657, 465] on span "Save" at bounding box center [648, 465] width 18 height 8
click at [726, 514] on span "Terminar inspección" at bounding box center [738, 513] width 70 height 8
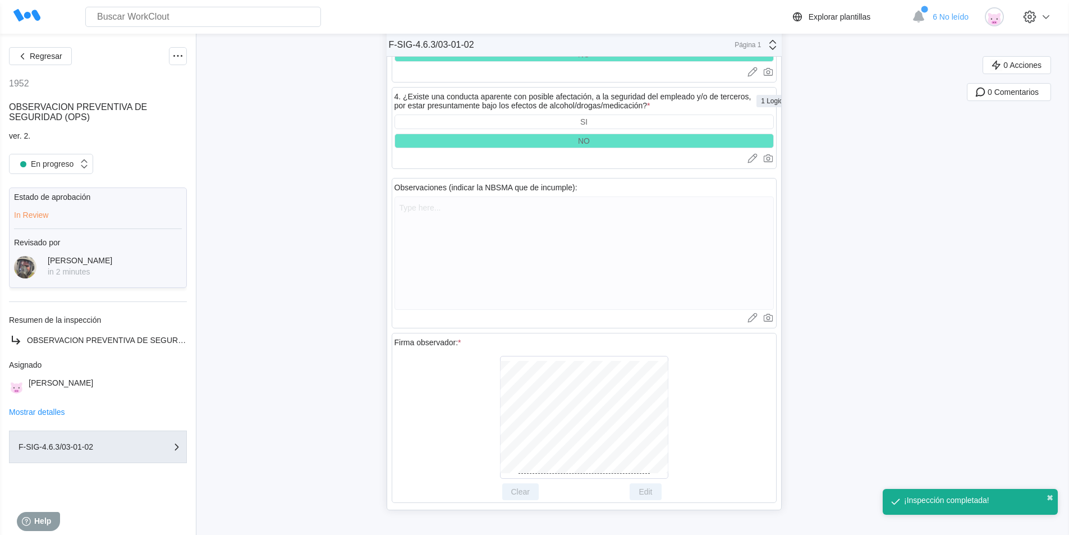
scroll to position [3779, 0]
